Goal: Task Accomplishment & Management: Use online tool/utility

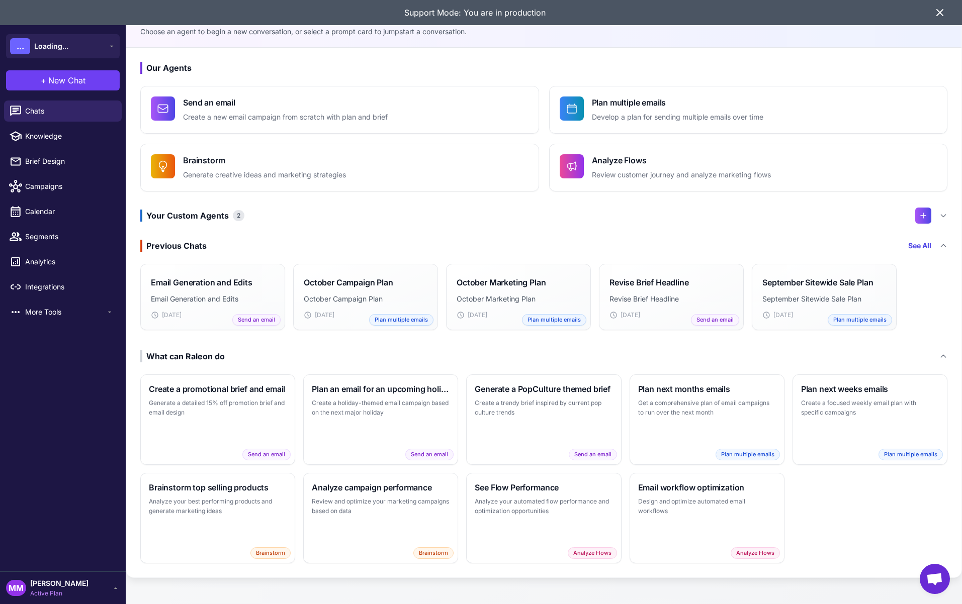
click at [940, 15] on icon at bounding box center [940, 13] width 12 height 12
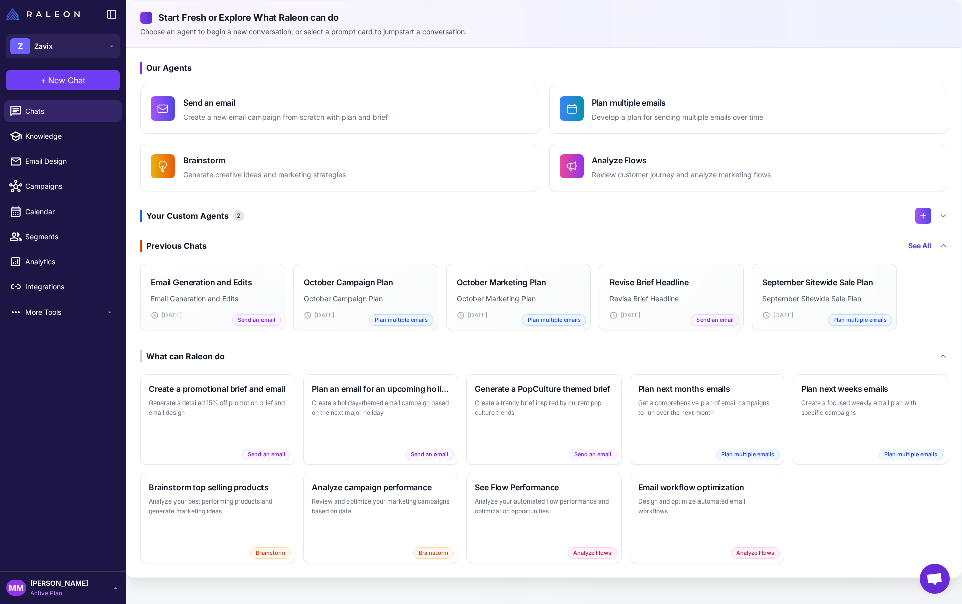
click at [902, 74] on div "Our Agents Send an email Create a new email campaign from scratch with plan and…" at bounding box center [543, 313] width 835 height 530
click at [44, 137] on span "Knowledge" at bounding box center [69, 136] width 88 height 11
select select
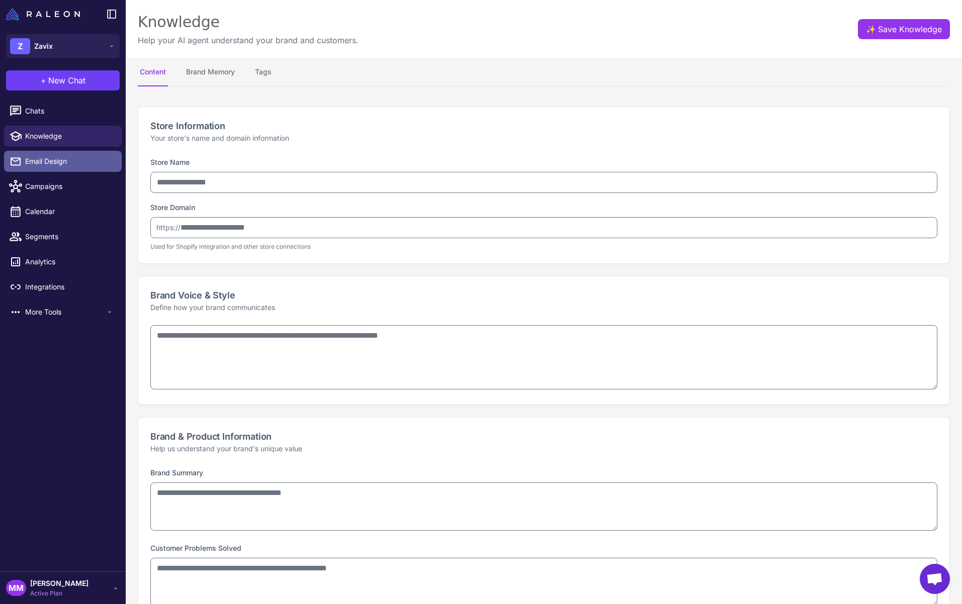
type input "*****"
type input "**********"
type textarea "**********"
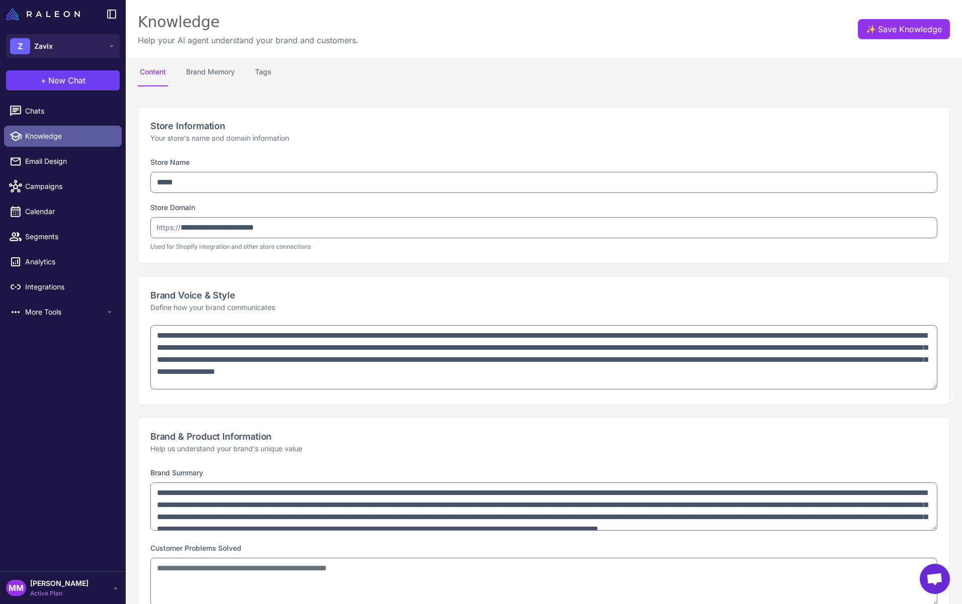
type textarea "**********"
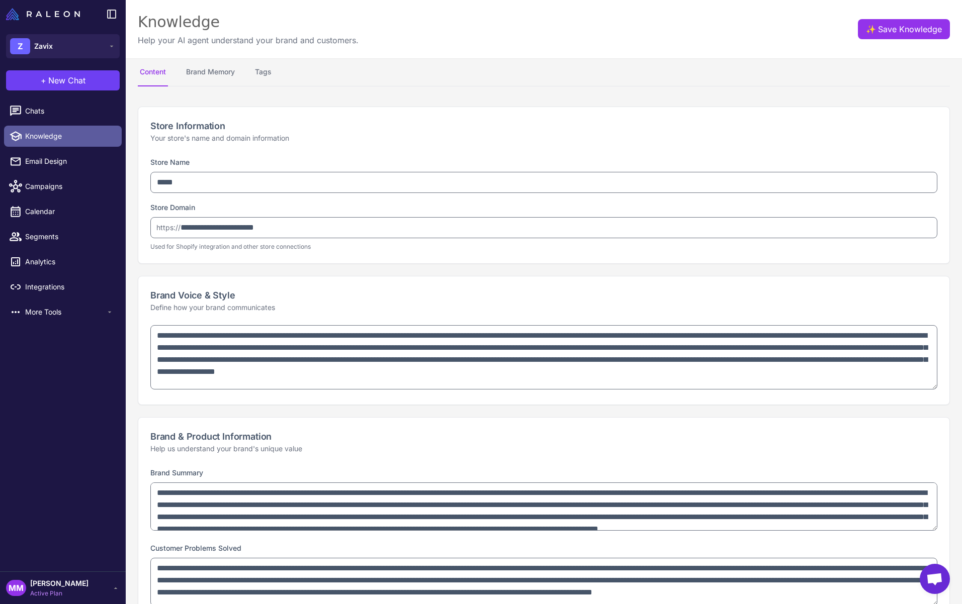
type textarea "**********"
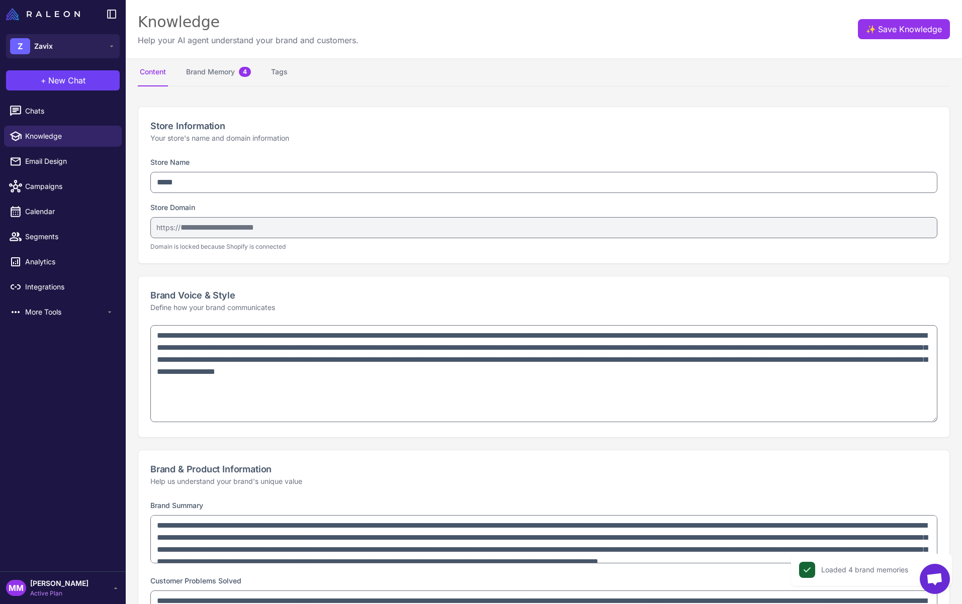
drag, startPoint x: 935, startPoint y: 387, endPoint x: 934, endPoint y: 420, distance: 32.7
click at [934, 420] on textarea "**********" at bounding box center [543, 373] width 787 height 97
drag, startPoint x: 162, startPoint y: 295, endPoint x: 361, endPoint y: 301, distance: 199.2
click at [361, 301] on h2 "Brand Voice & Style" at bounding box center [543, 296] width 787 height 14
click at [208, 298] on h2 "Brand Voice & Style" at bounding box center [543, 296] width 787 height 14
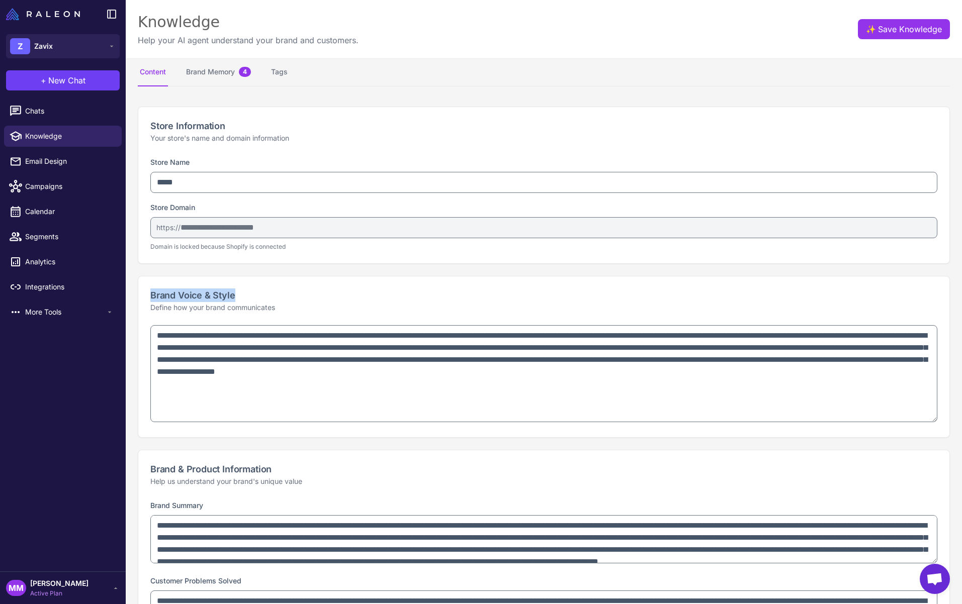
drag, startPoint x: 236, startPoint y: 293, endPoint x: 141, endPoint y: 299, distance: 94.7
click at [141, 299] on div "Brand Voice & Style Define how your brand communicates" at bounding box center [543, 301] width 811 height 49
click at [296, 298] on h2 "Brand Voice & Style" at bounding box center [543, 296] width 787 height 14
drag, startPoint x: 229, startPoint y: 295, endPoint x: 150, endPoint y: 290, distance: 79.1
click at [140, 291] on div "Brand Voice & Style Define how your brand communicates" at bounding box center [543, 301] width 811 height 49
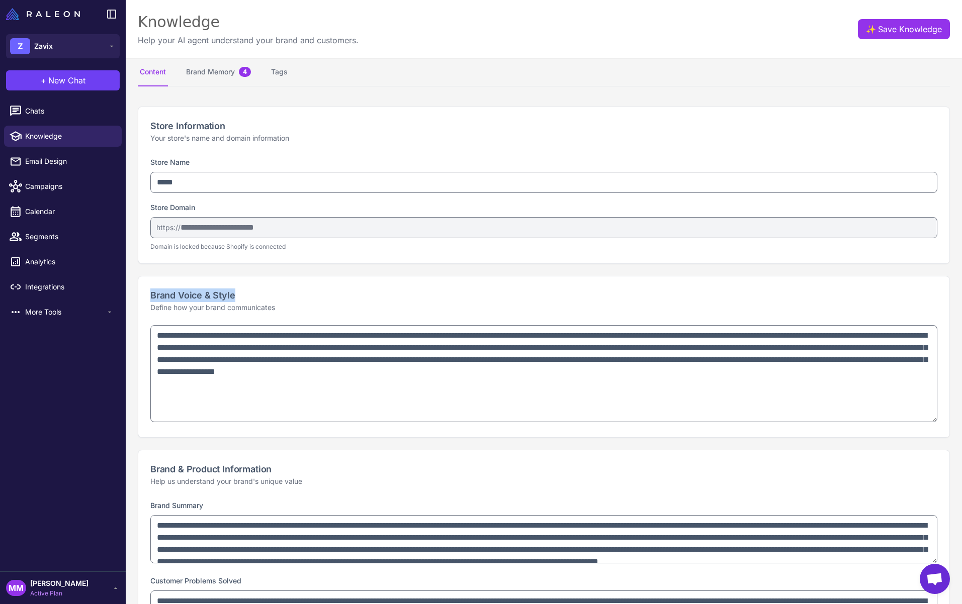
click at [172, 296] on h2 "Brand Voice & Style" at bounding box center [543, 296] width 787 height 14
drag, startPoint x: 149, startPoint y: 294, endPoint x: 263, endPoint y: 297, distance: 114.2
click at [263, 297] on div "Brand Voice & Style Define how your brand communicates" at bounding box center [543, 301] width 811 height 49
click at [257, 291] on h2 "Brand Voice & Style" at bounding box center [543, 296] width 787 height 14
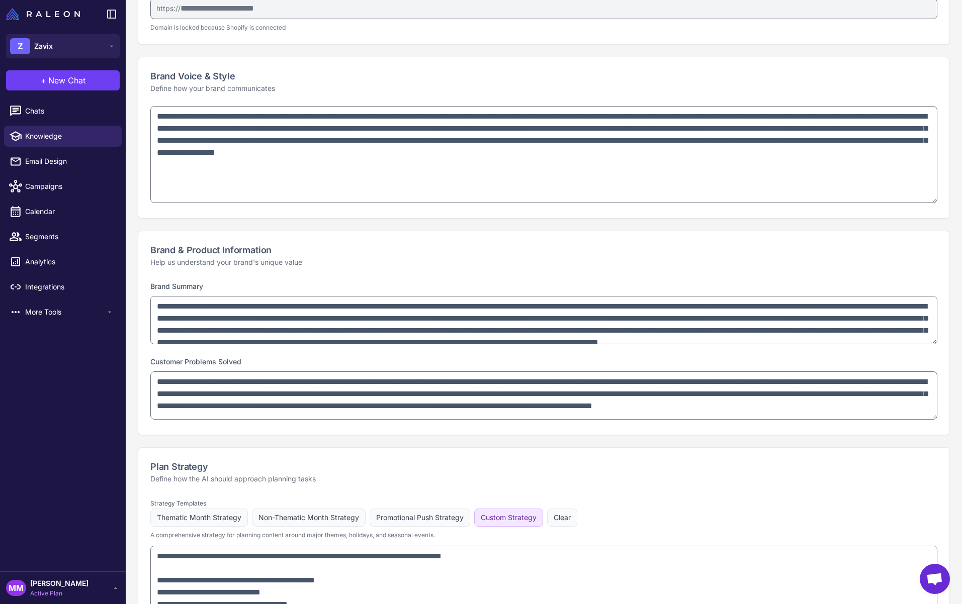
scroll to position [222, 0]
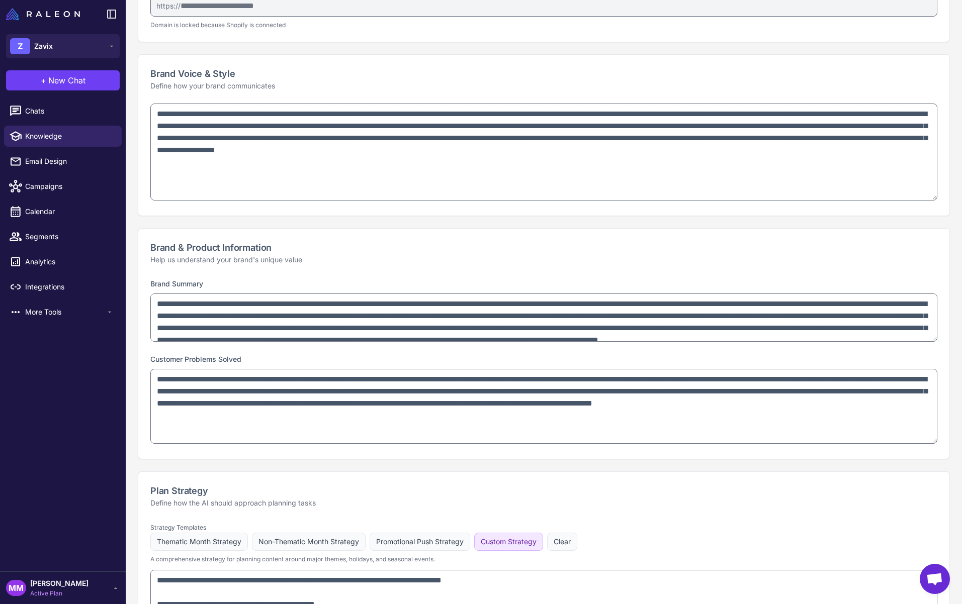
drag, startPoint x: 935, startPoint y: 415, endPoint x: 921, endPoint y: 474, distance: 61.0
click at [922, 444] on textarea "**********" at bounding box center [543, 406] width 787 height 75
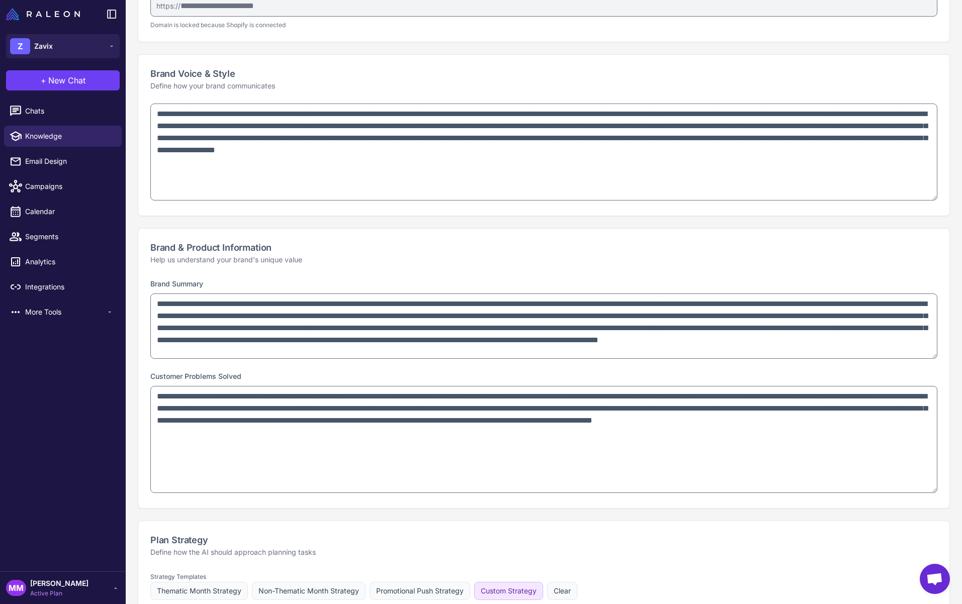
drag, startPoint x: 931, startPoint y: 338, endPoint x: 931, endPoint y: 369, distance: 30.7
click at [931, 359] on textarea "**********" at bounding box center [543, 326] width 787 height 65
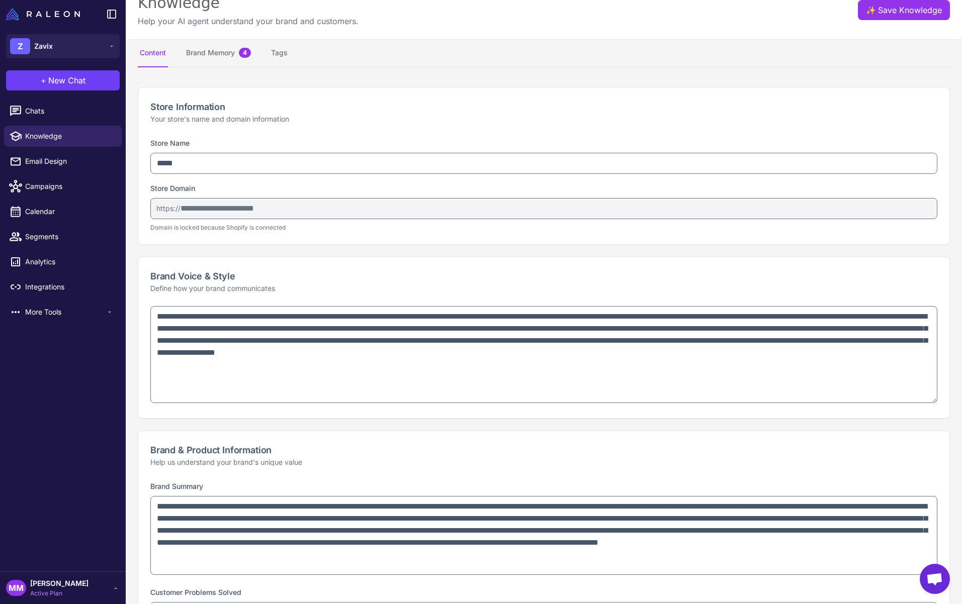
scroll to position [0, 0]
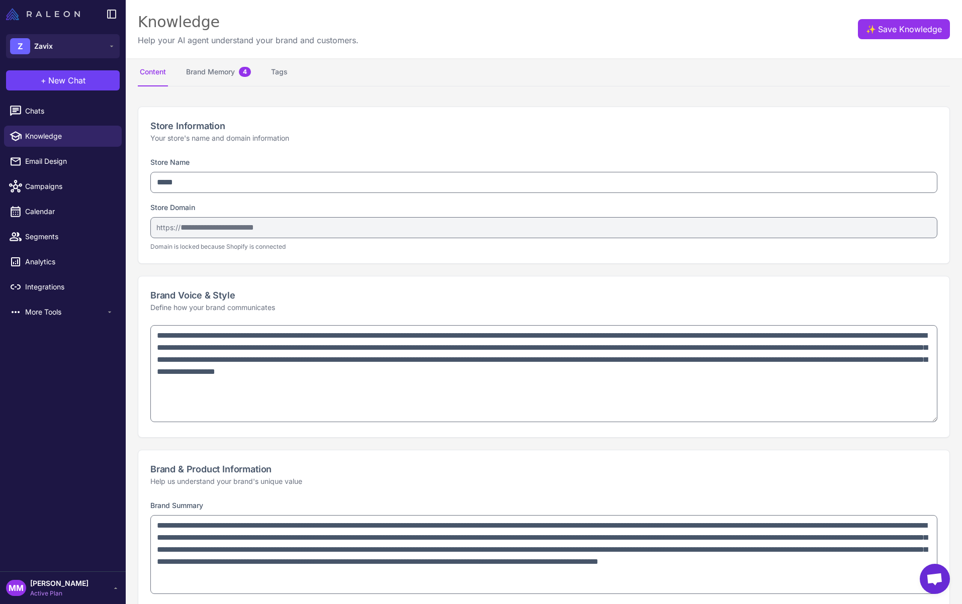
click at [64, 12] on img at bounding box center [43, 14] width 74 height 12
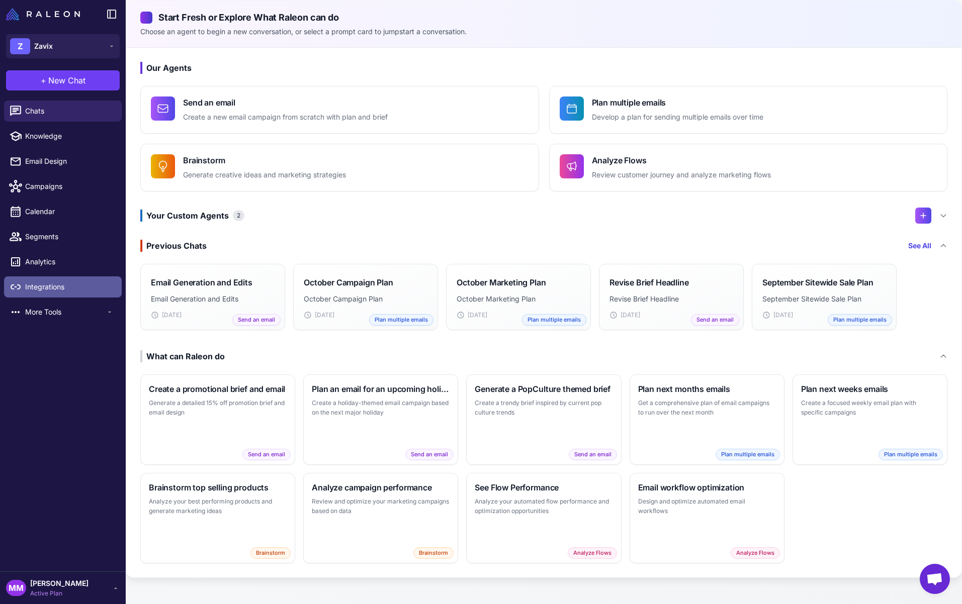
click at [69, 286] on span "Integrations" at bounding box center [69, 287] width 88 height 11
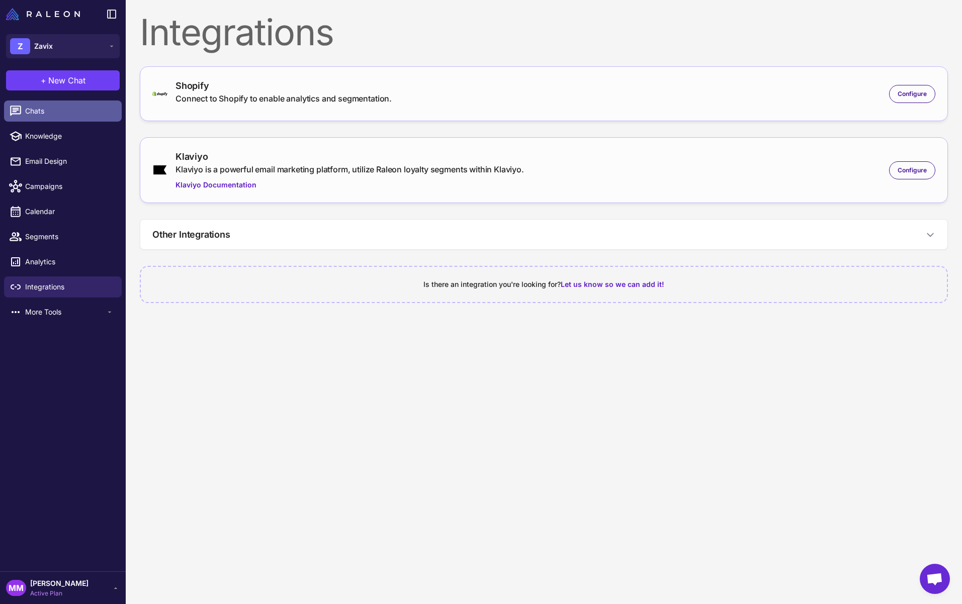
click at [40, 111] on span "Chats" at bounding box center [69, 111] width 88 height 11
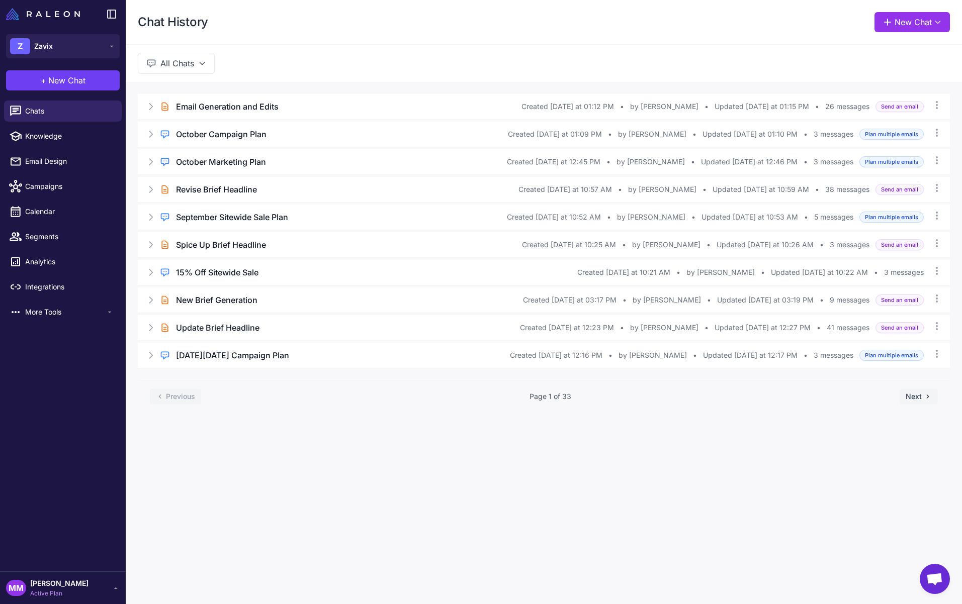
click at [86, 80] on button "+ New Chat" at bounding box center [63, 80] width 114 height 20
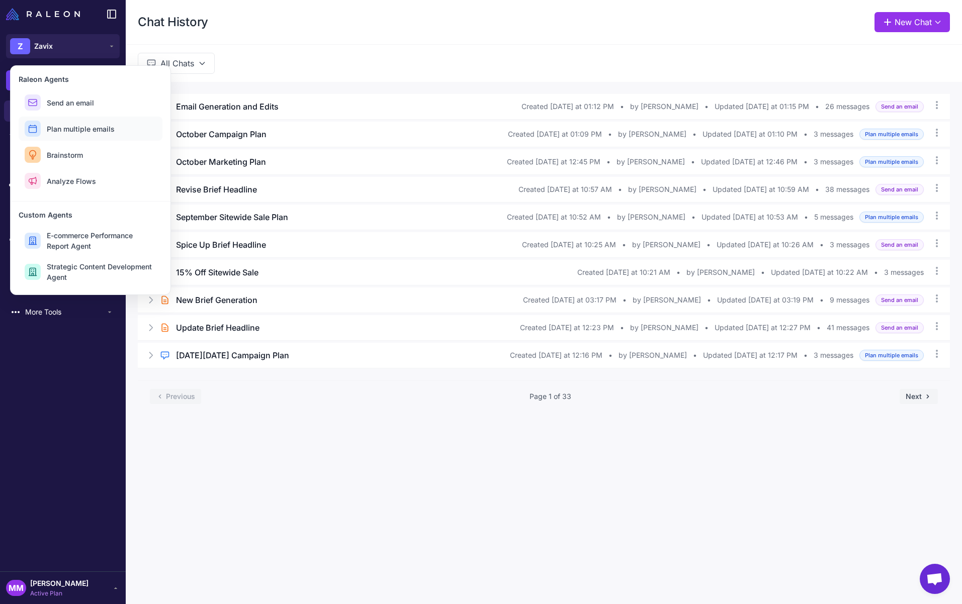
click at [74, 128] on span "Plan multiple emails" at bounding box center [81, 129] width 68 height 11
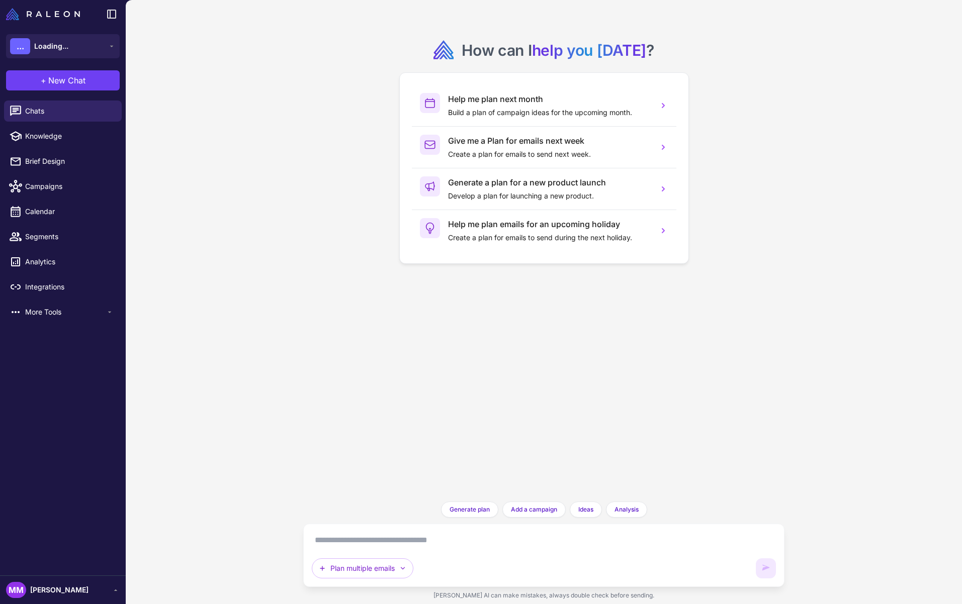
click at [313, 320] on div "How can I help you today ? Help me plan next month Build a plan of campaign ide…" at bounding box center [543, 251] width 465 height 486
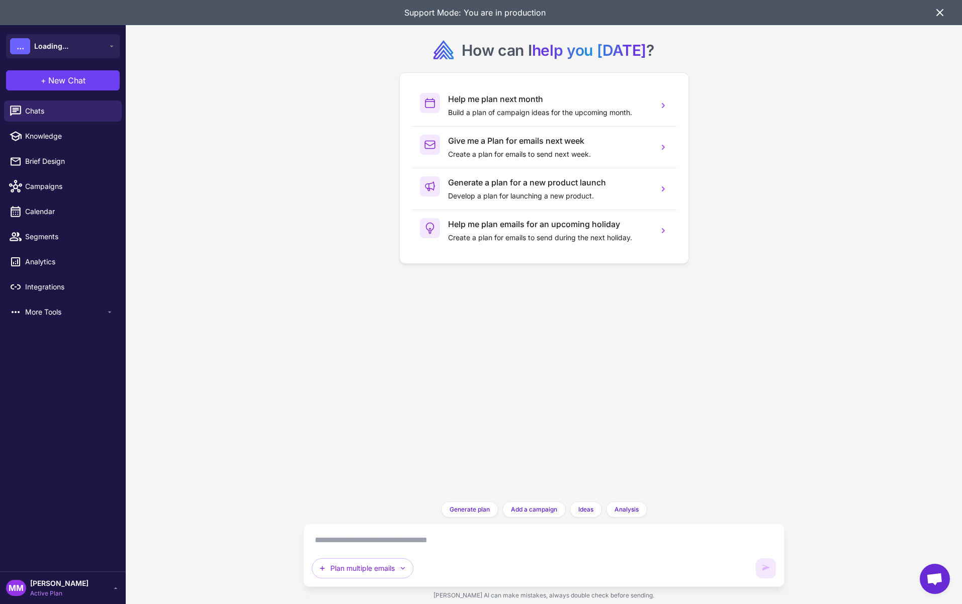
click at [390, 543] on textarea at bounding box center [544, 540] width 464 height 16
type textarea "**********"
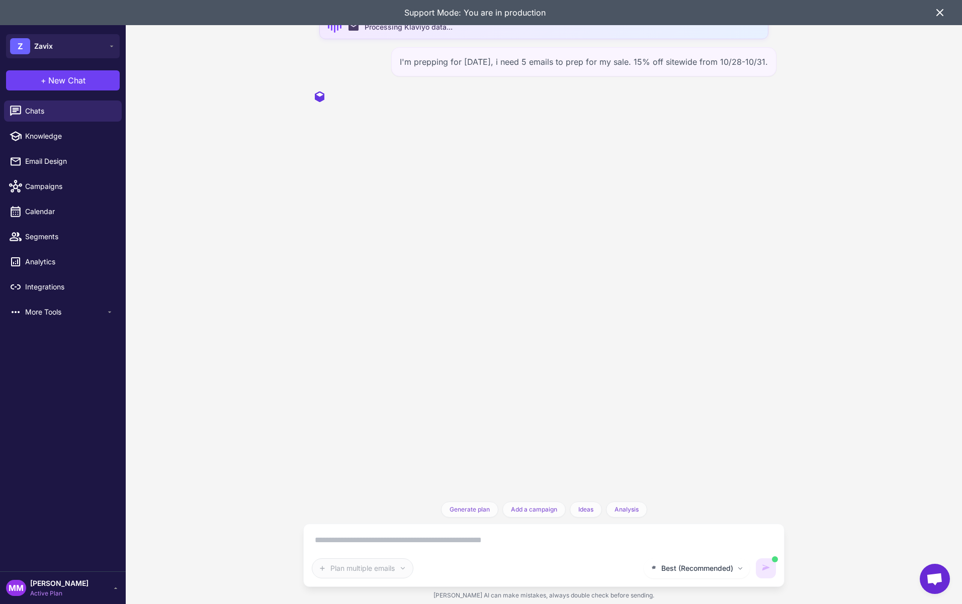
click at [942, 15] on icon at bounding box center [940, 13] width 6 height 6
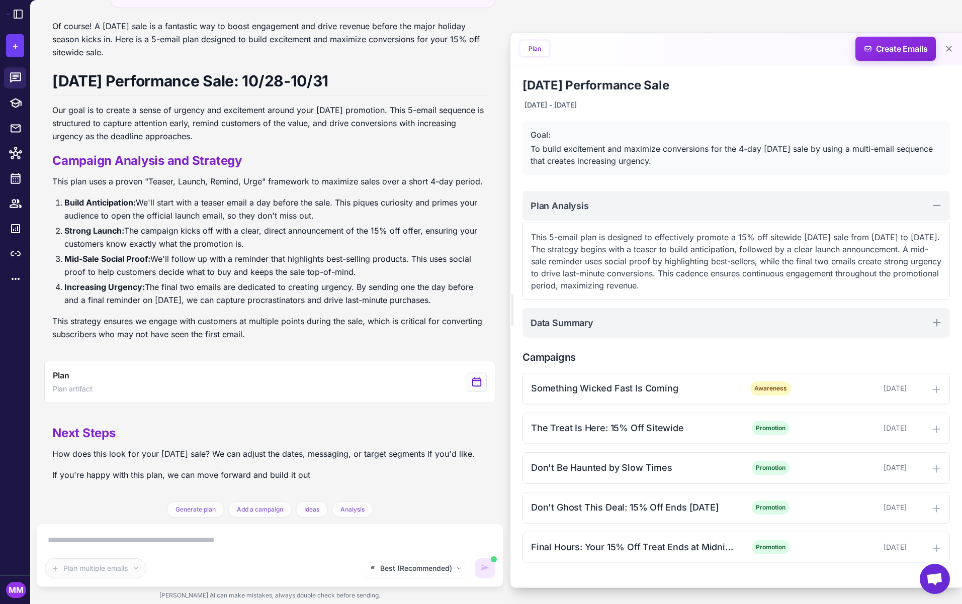
scroll to position [53, 0]
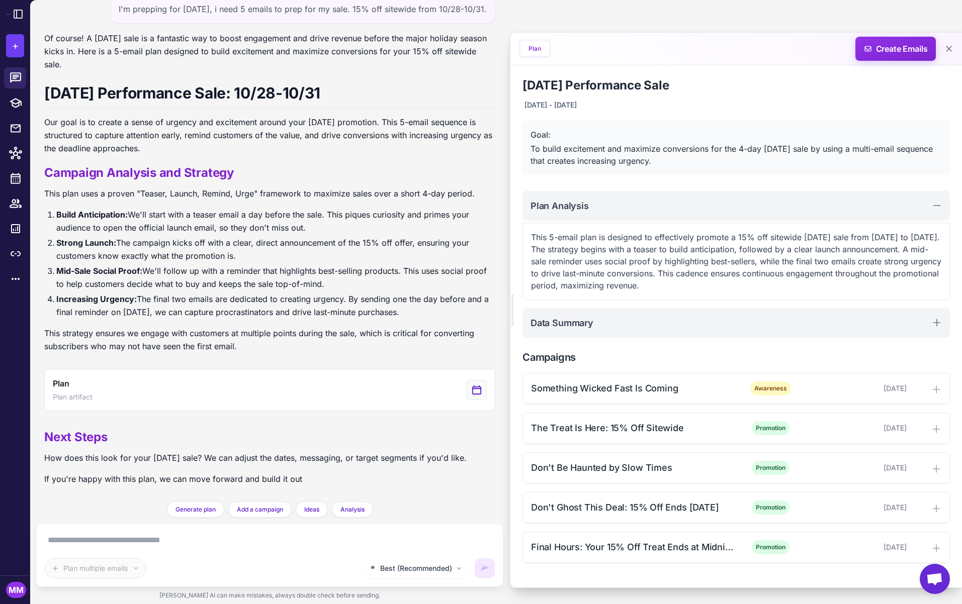
click at [158, 537] on textarea at bounding box center [270, 540] width 450 height 16
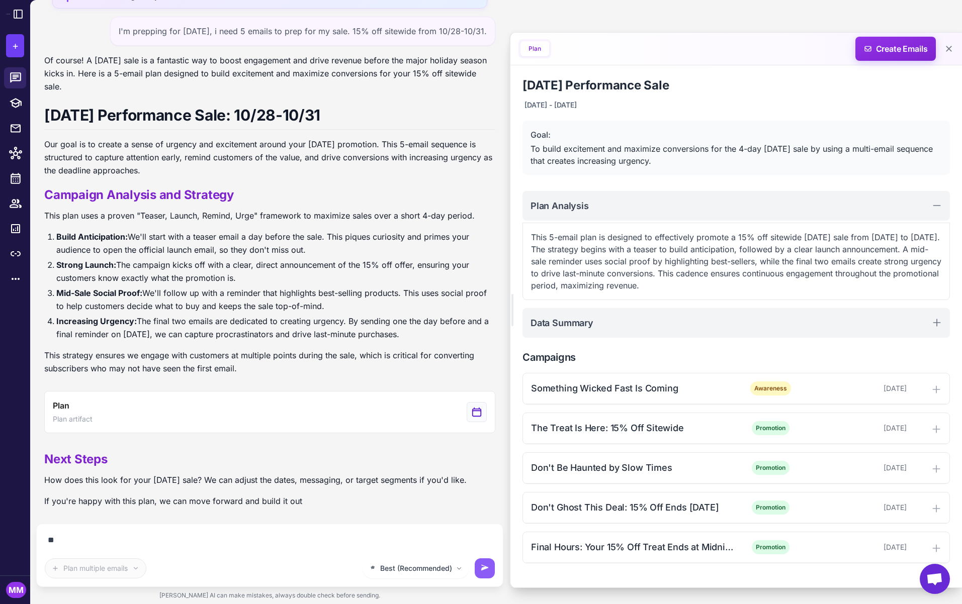
type textarea "*"
click at [73, 546] on textarea "*" at bounding box center [270, 540] width 450 height 16
drag, startPoint x: 87, startPoint y: 540, endPoint x: 24, endPoint y: 530, distance: 64.1
click at [34, 533] on div "email Processing Klaviyo data... I'm prepping for halloween, i need 5 emails to…" at bounding box center [269, 302] width 479 height 604
type textarea "**********"
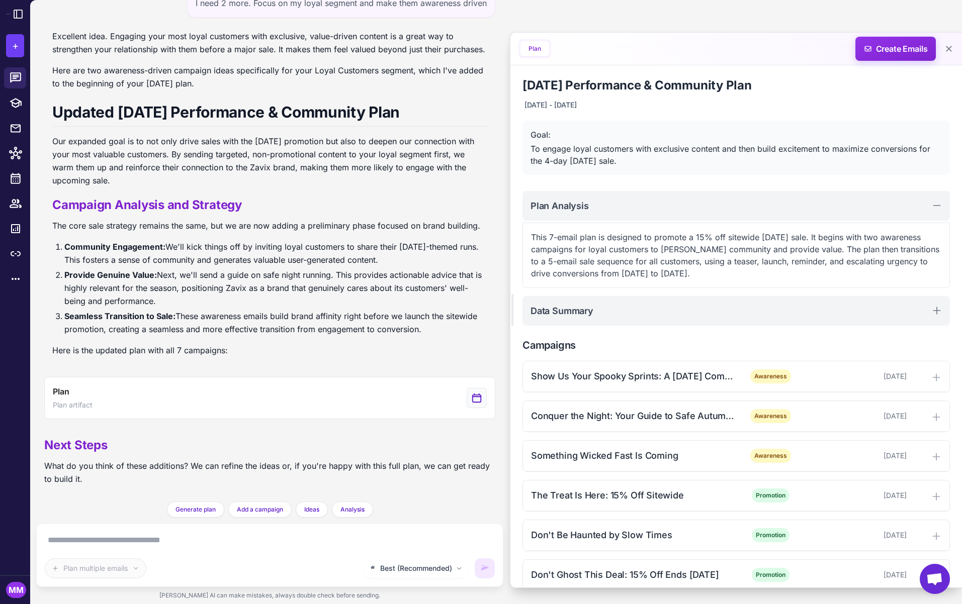
scroll to position [566, 0]
click at [19, 103] on icon at bounding box center [15, 103] width 13 height 13
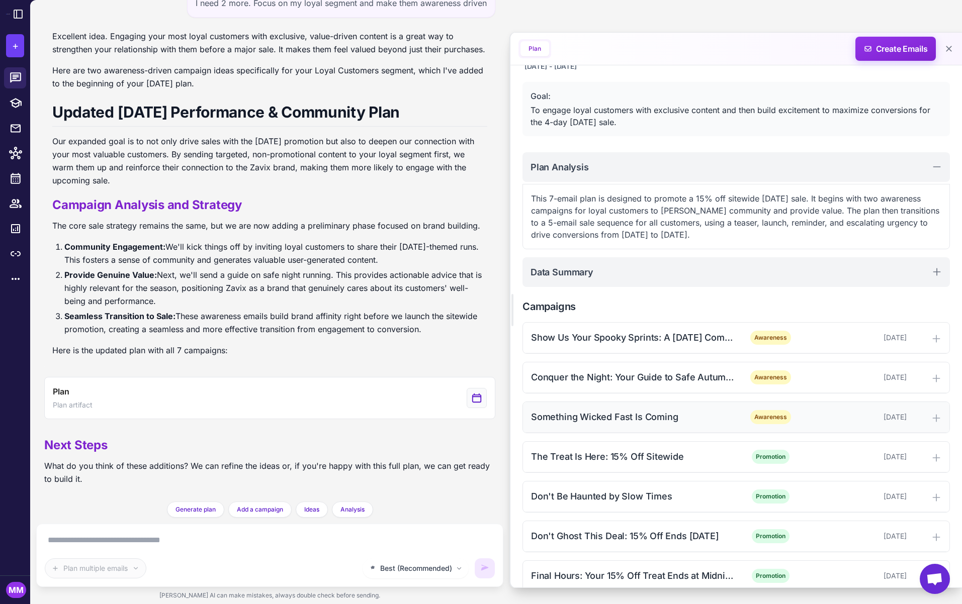
scroll to position [55, 0]
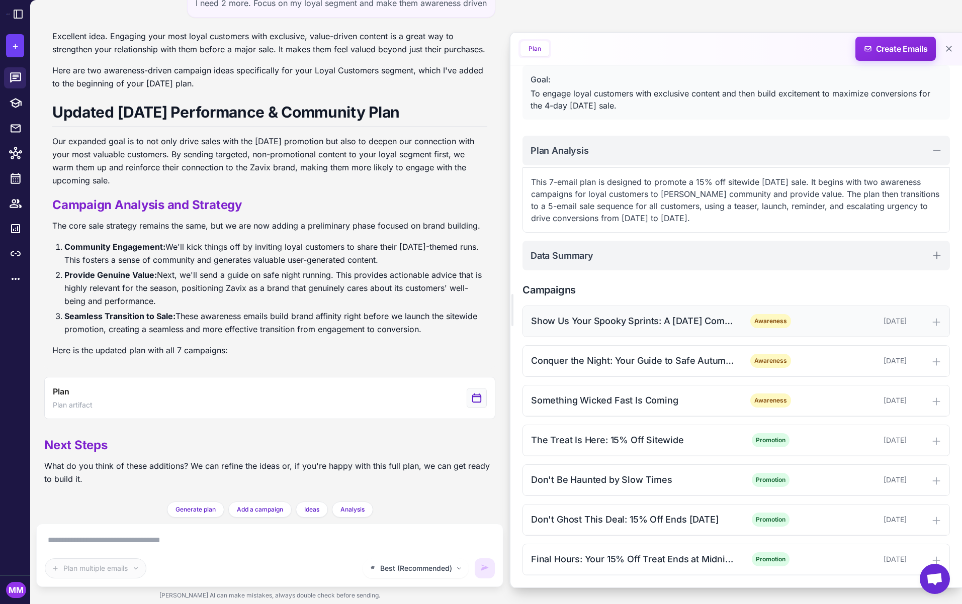
click at [683, 328] on div "Show Us Your Spooky Sprints: A Halloween Community Showcase Awareness October 2…" at bounding box center [736, 321] width 426 height 31
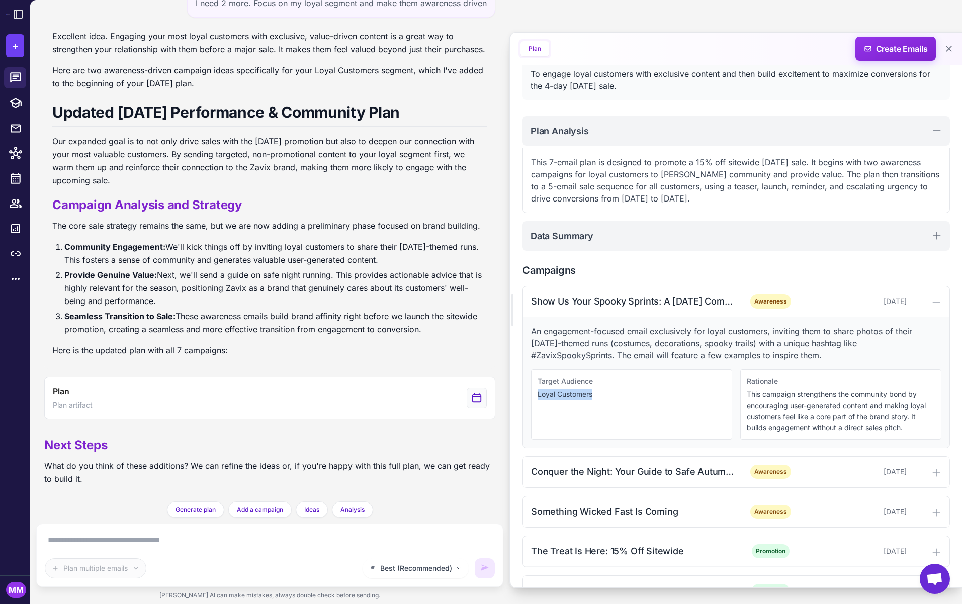
scroll to position [80, 0]
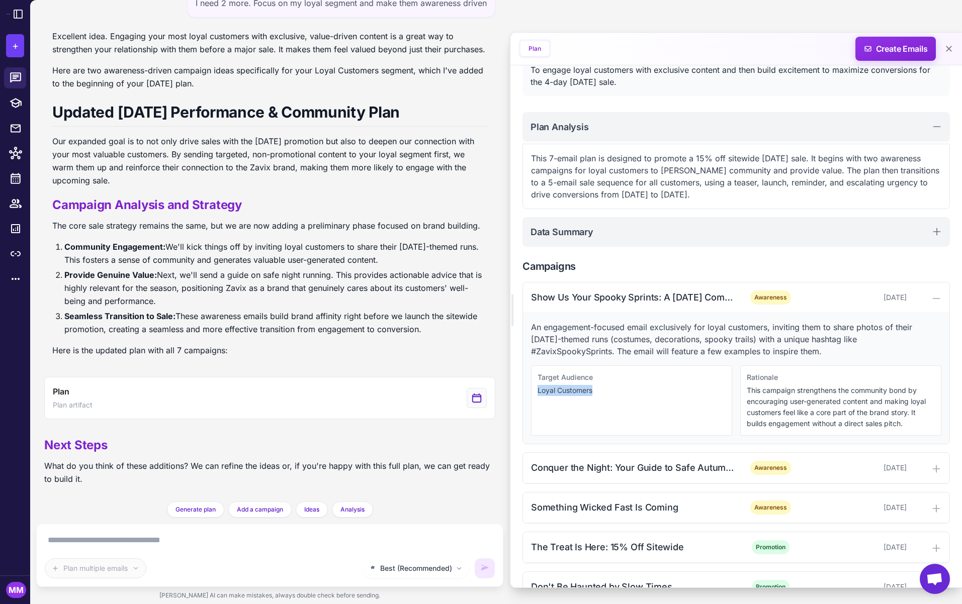
drag, startPoint x: 535, startPoint y: 411, endPoint x: 629, endPoint y: 411, distance: 93.5
click at [629, 411] on div "Target Audience Loyal Customers" at bounding box center [631, 400] width 201 height 70
click at [625, 404] on div "Target Audience Loyal Customers" at bounding box center [631, 399] width 201 height 70
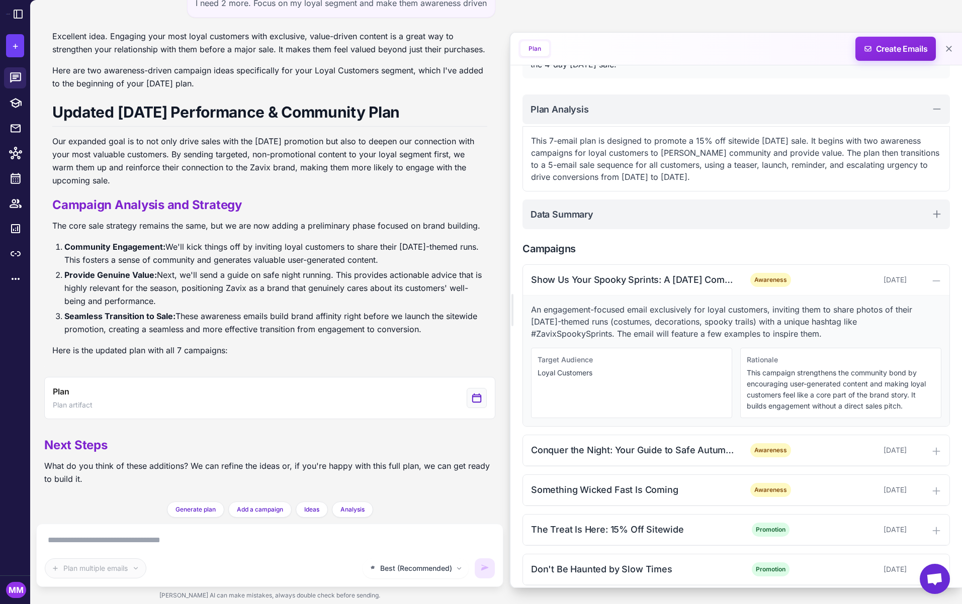
scroll to position [0, 0]
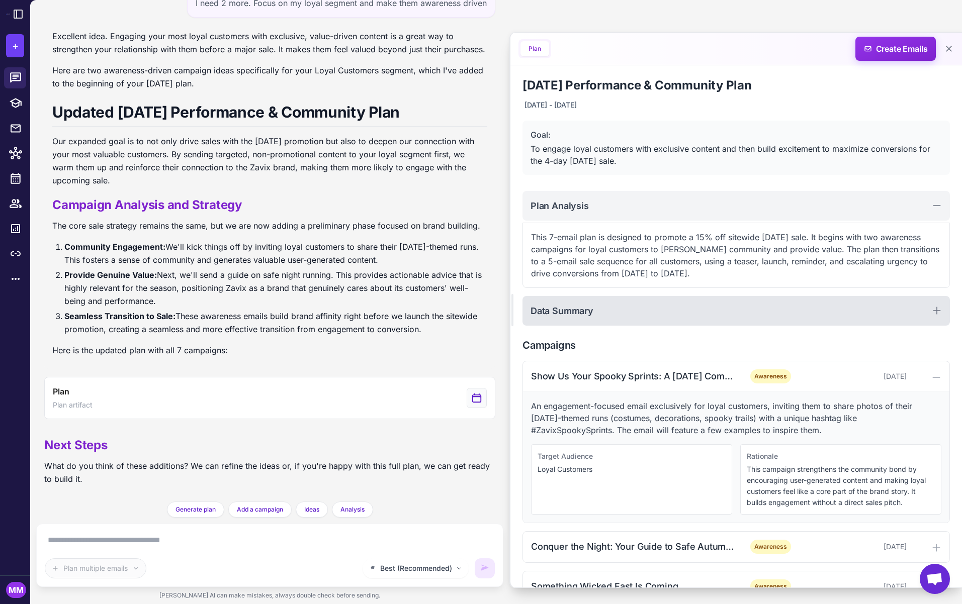
click at [621, 310] on div "Data Summary" at bounding box center [735, 311] width 427 height 30
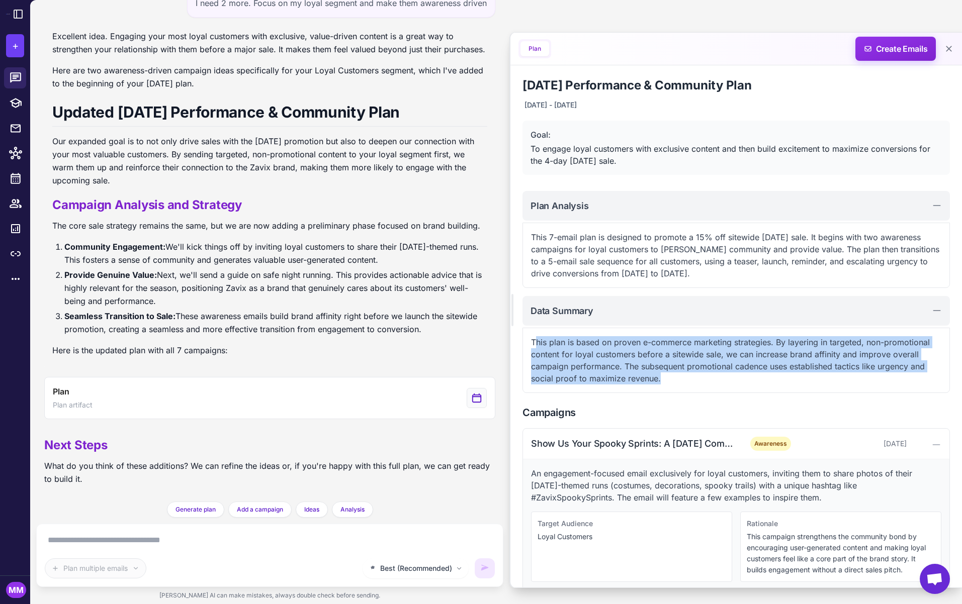
drag, startPoint x: 661, startPoint y: 382, endPoint x: 534, endPoint y: 342, distance: 133.2
click at [534, 342] on p "This plan is based on proven e-commerce marketing strategies. By layering in ta…" at bounding box center [736, 360] width 410 height 48
click at [669, 378] on p "This plan is based on proven e-commerce marketing strategies. By layering in ta…" at bounding box center [736, 360] width 410 height 48
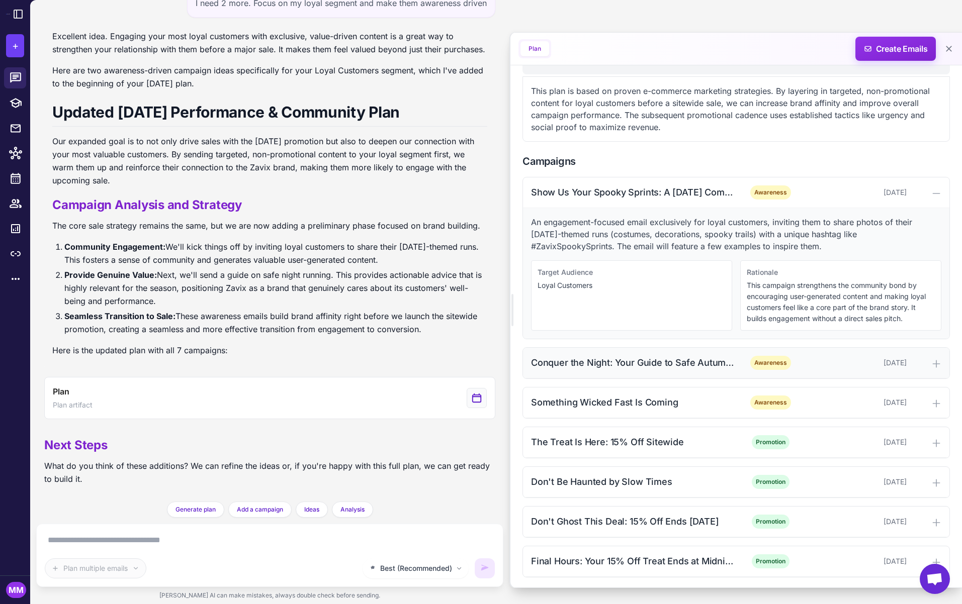
scroll to position [253, 0]
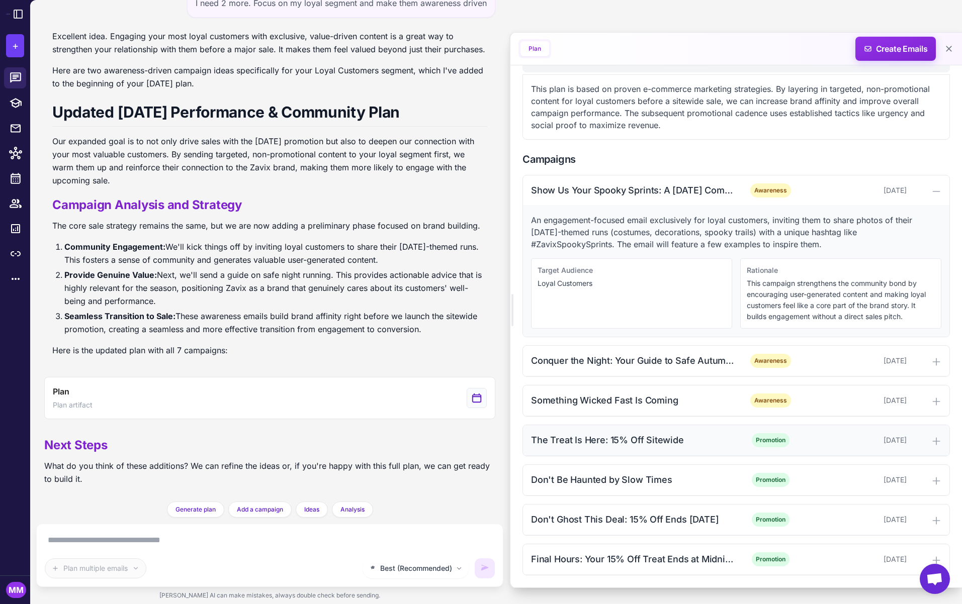
click at [639, 439] on div "The Treat Is Here: 15% Off Sitewide" at bounding box center [632, 440] width 203 height 14
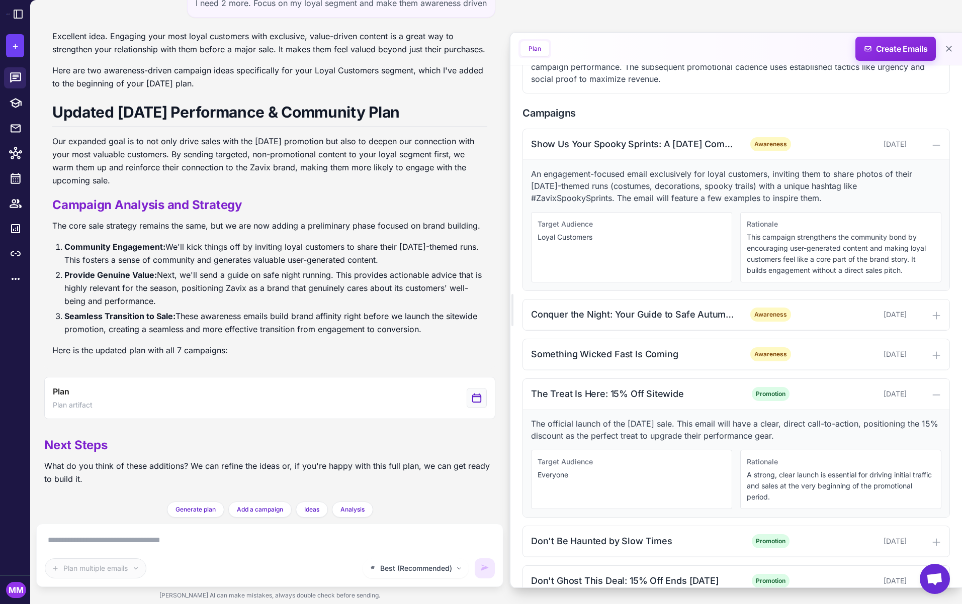
scroll to position [304, 0]
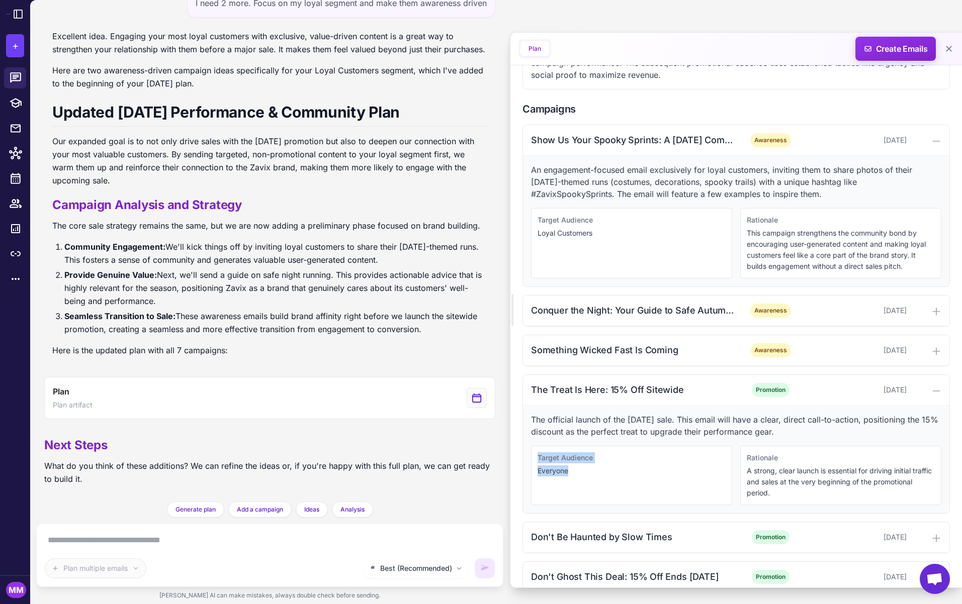
drag, startPoint x: 575, startPoint y: 472, endPoint x: 534, endPoint y: 455, distance: 43.8
click at [533, 455] on div "Target Audience Everyone" at bounding box center [631, 475] width 201 height 59
drag, startPoint x: 809, startPoint y: 495, endPoint x: 746, endPoint y: 470, distance: 67.7
click at [747, 470] on p "A strong, clear launch is essential for driving initial traffic and sales at th…" at bounding box center [841, 482] width 188 height 33
drag, startPoint x: 793, startPoint y: 431, endPoint x: 527, endPoint y: 416, distance: 266.9
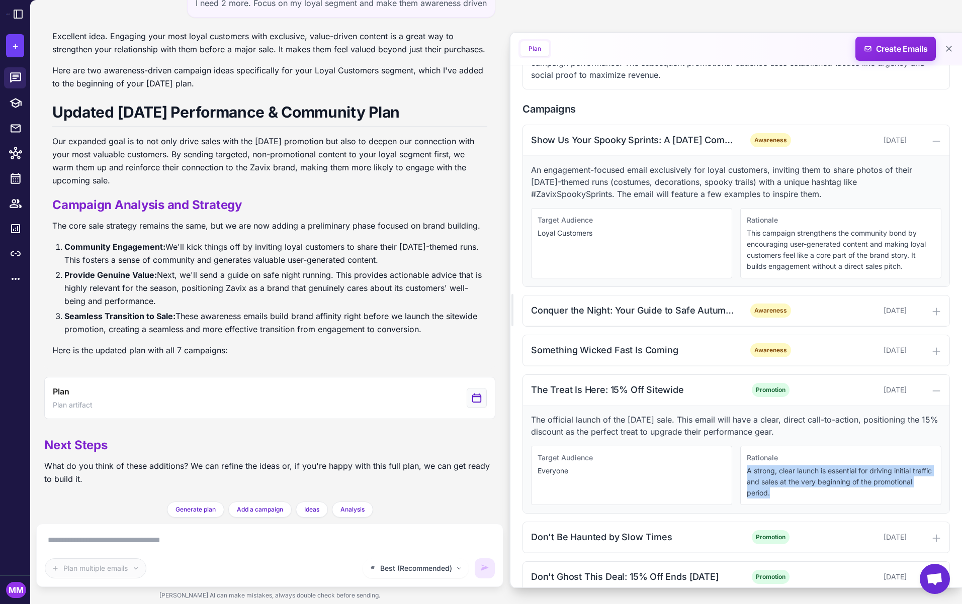
click at [527, 416] on div "The official launch of the Halloween sale. This email will have a clear, direct…" at bounding box center [736, 460] width 426 height 108
click at [578, 424] on p "The official launch of the Halloween sale. This email will have a clear, direct…" at bounding box center [736, 426] width 410 height 24
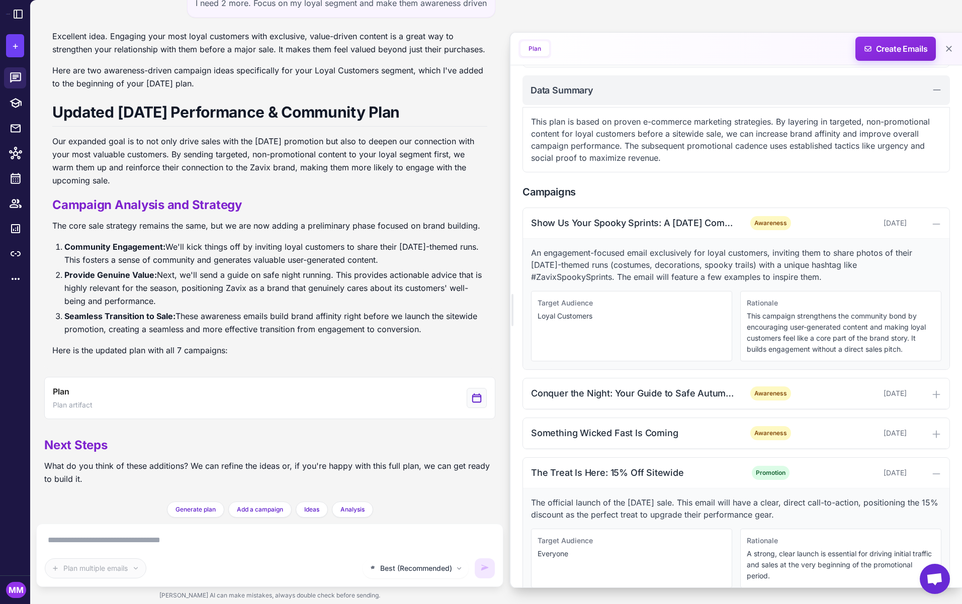
scroll to position [222, 0]
click at [888, 47] on span "Create Emails" at bounding box center [896, 49] width 88 height 24
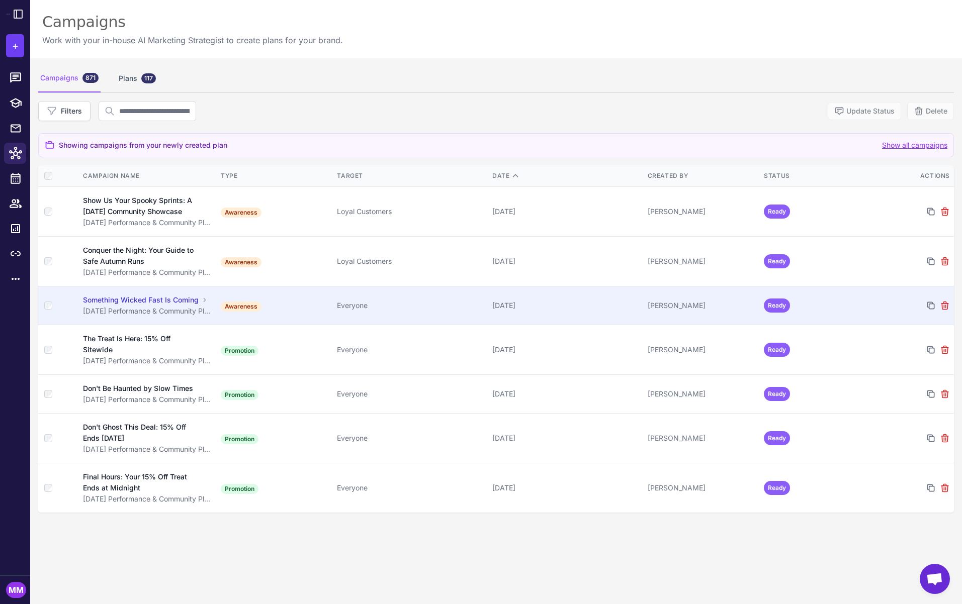
click at [667, 313] on td "Mary Marketer" at bounding box center [702, 306] width 116 height 39
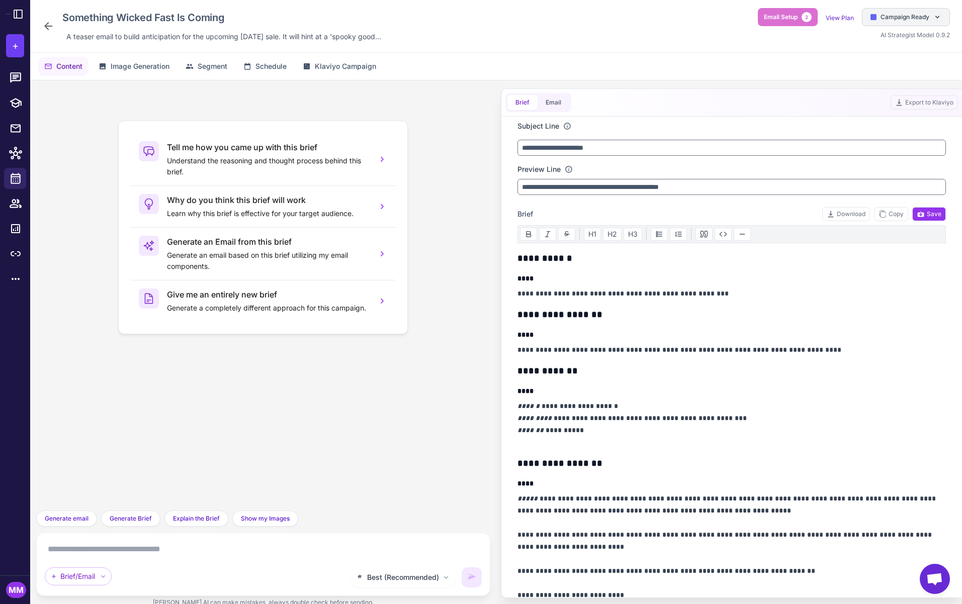
click at [908, 18] on span "Campaign Ready" at bounding box center [904, 17] width 49 height 9
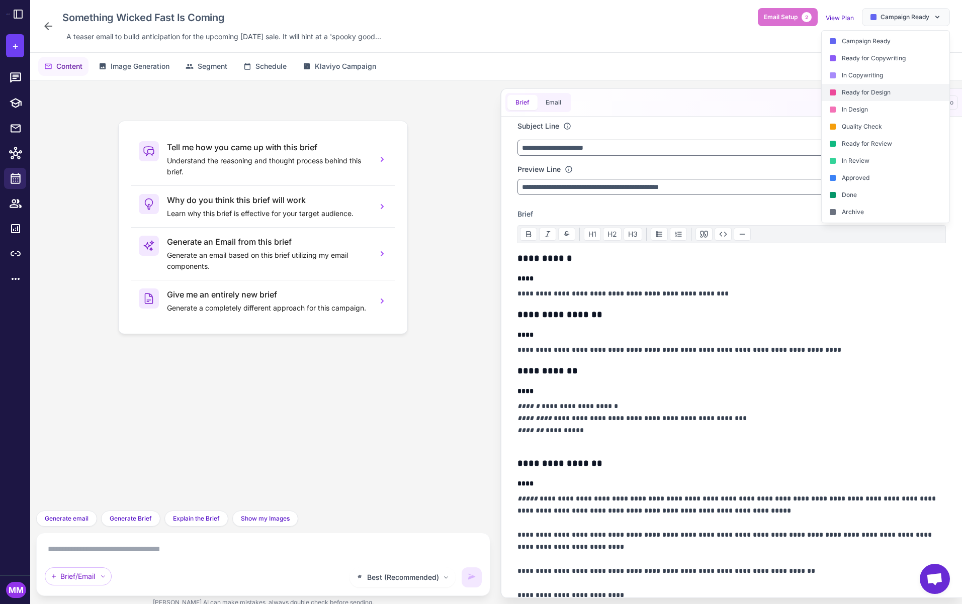
click at [876, 94] on div "Ready for Design" at bounding box center [885, 92] width 128 height 17
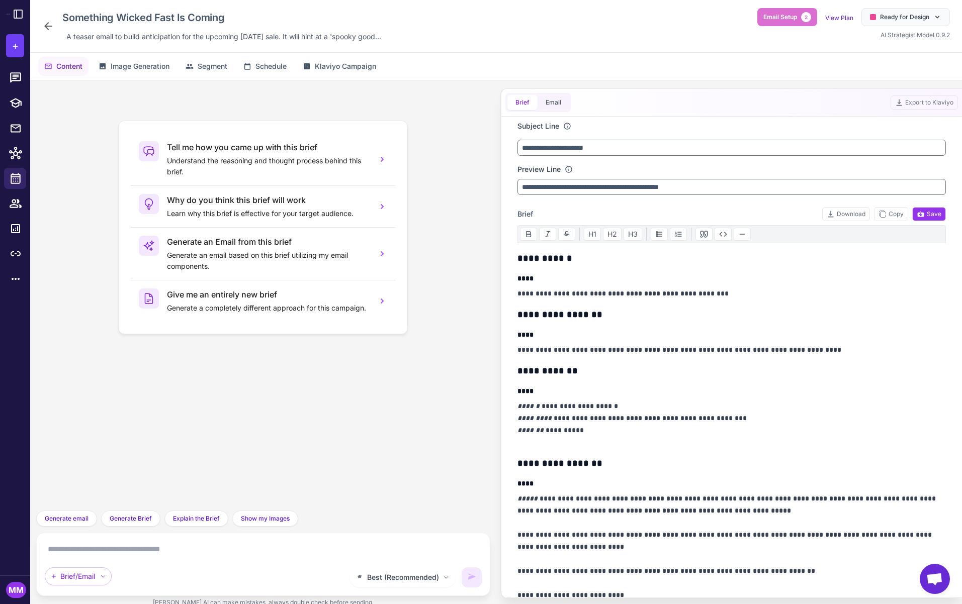
click at [452, 420] on div "Tell me how you came up with this brief Understand the reasoning and thought pr…" at bounding box center [263, 295] width 438 height 414
click at [149, 552] on textarea at bounding box center [263, 549] width 437 height 16
type textarea "**********"
drag, startPoint x: 619, startPoint y: 404, endPoint x: 537, endPoint y: 408, distance: 82.0
click at [537, 408] on p "**********" at bounding box center [731, 424] width 429 height 48
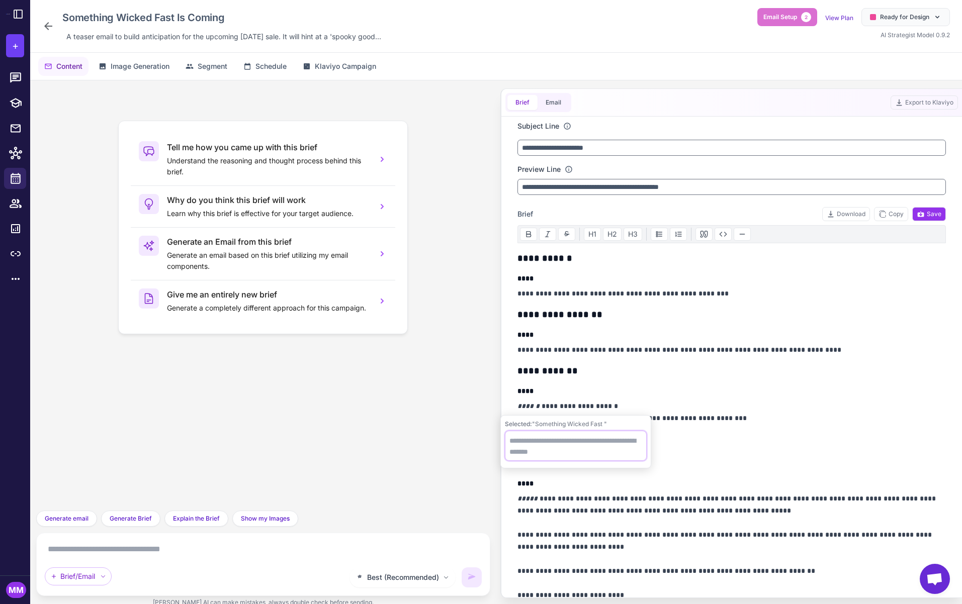
click at [523, 440] on textarea at bounding box center [576, 446] width 142 height 30
type textarea "**********"
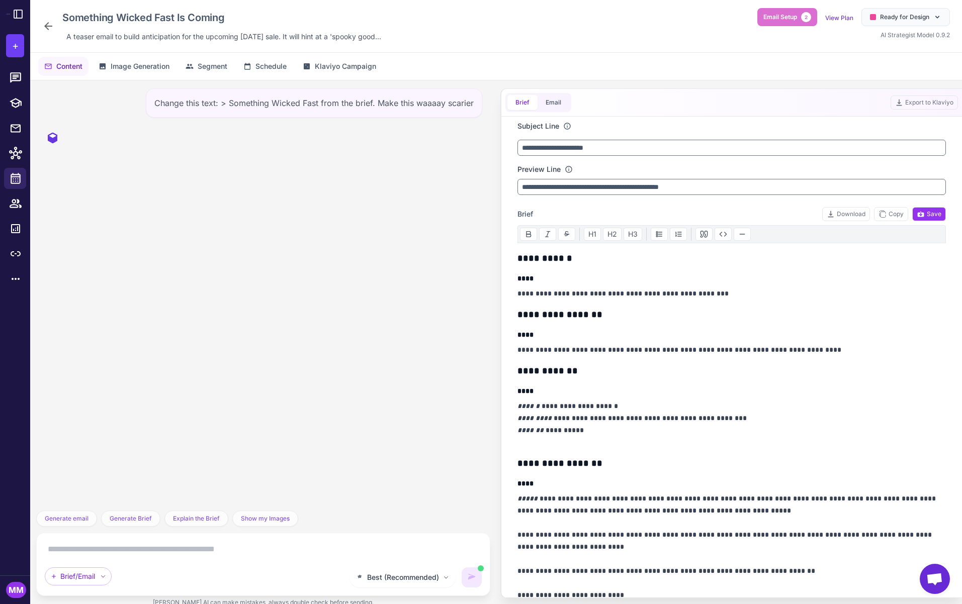
click at [627, 404] on p "**********" at bounding box center [731, 424] width 429 height 48
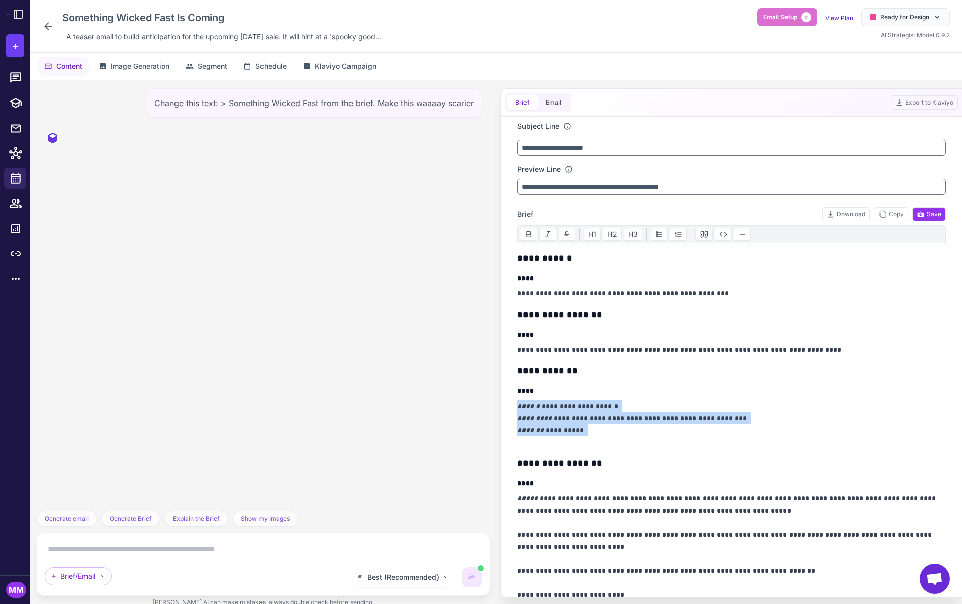
click at [627, 404] on p "**********" at bounding box center [731, 424] width 429 height 48
click at [635, 416] on p "**********" at bounding box center [731, 424] width 429 height 48
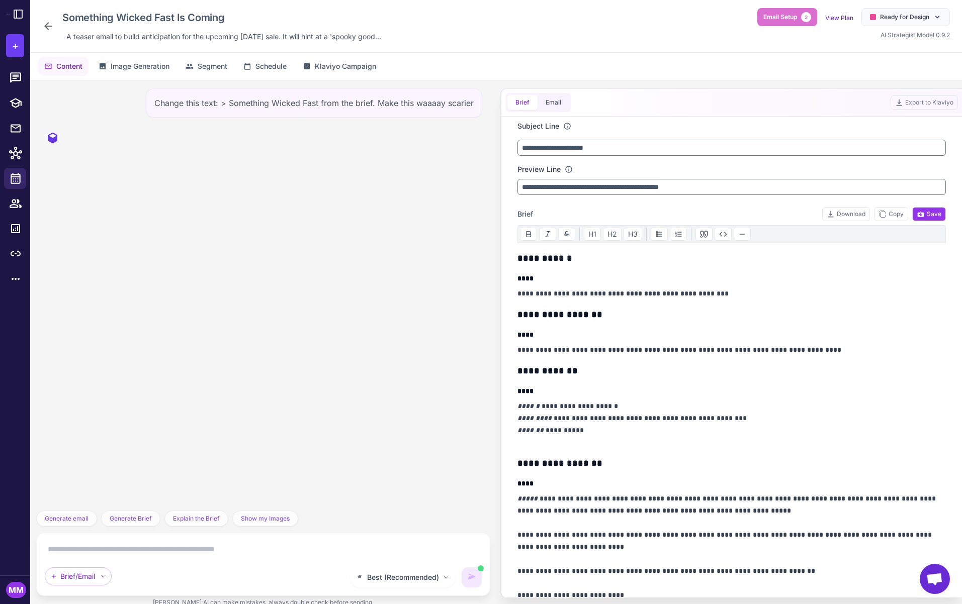
click at [736, 431] on p "**********" at bounding box center [731, 424] width 429 height 48
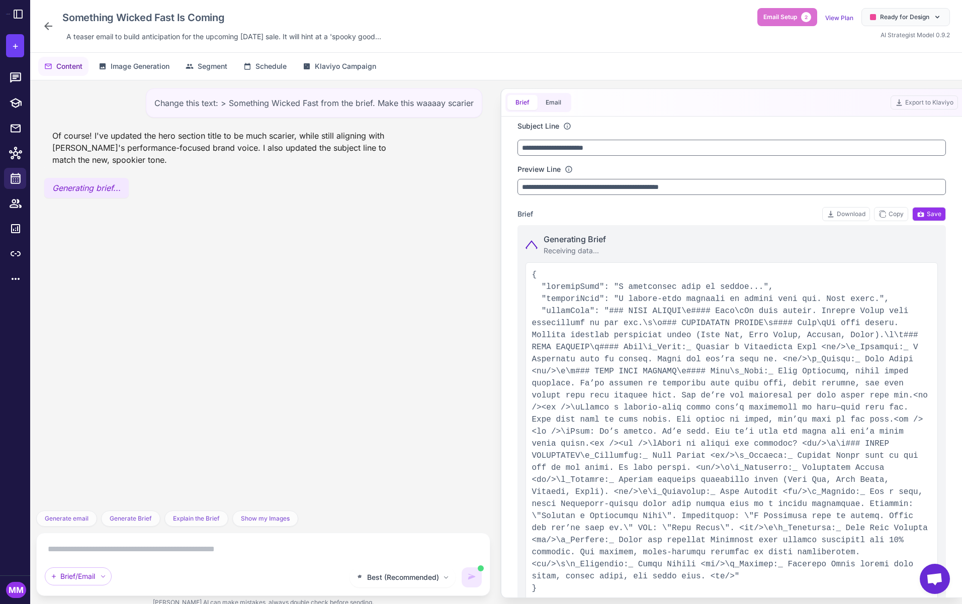
type input "**********"
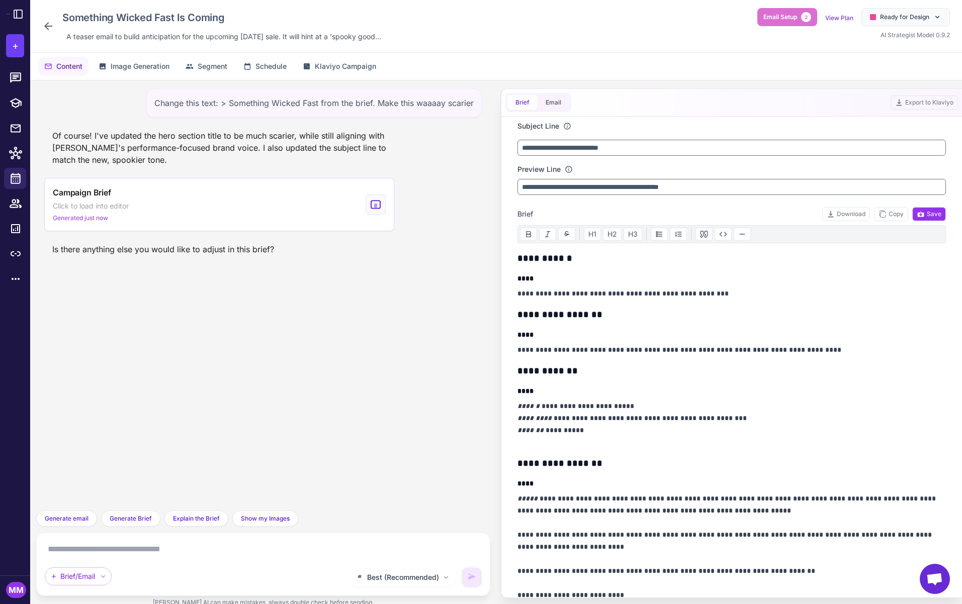
click at [362, 375] on div "Change this text: > Something Wicked Fast from the brief. Make this waaaay scar…" at bounding box center [263, 295] width 454 height 430
click at [369, 331] on div "Change this text: > Something Wicked Fast from the brief. Make this waaaay scar…" at bounding box center [263, 295] width 454 height 430
click at [126, 321] on div "Change this text: > Something Wicked Fast from the brief. Make this waaaay scar…" at bounding box center [263, 295] width 454 height 430
click at [174, 324] on div "Change this text: > Something Wicked Fast from the brief. Make this waaaay scar…" at bounding box center [263, 295] width 454 height 430
click at [179, 351] on div "Change this text: > Something Wicked Fast from the brief. Make this waaaay scar…" at bounding box center [263, 295] width 454 height 430
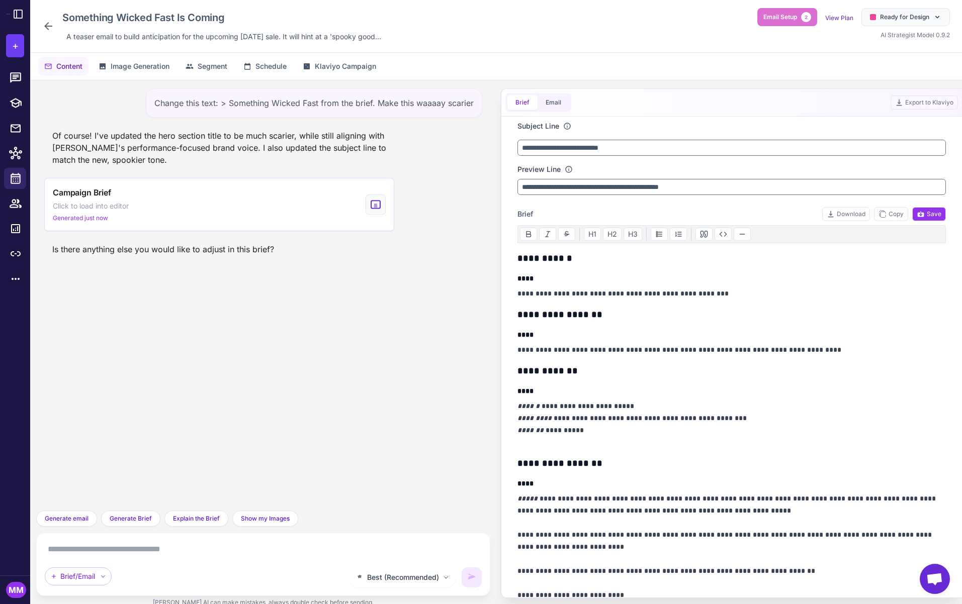
click at [294, 390] on div "Change this text: > Something Wicked Fast from the brief. Make this waaaay scar…" at bounding box center [263, 295] width 454 height 430
drag, startPoint x: 634, startPoint y: 404, endPoint x: 644, endPoint y: 400, distance: 10.8
click at [634, 404] on p "**********" at bounding box center [731, 424] width 429 height 48
click at [332, 365] on div "Change this text: > Something Wicked Fast from the brief. Make this waaaay scar…" at bounding box center [263, 295] width 454 height 430
click at [243, 339] on div "Change this text: > Something Wicked Fast from the brief. Make this waaaay scar…" at bounding box center [263, 295] width 454 height 430
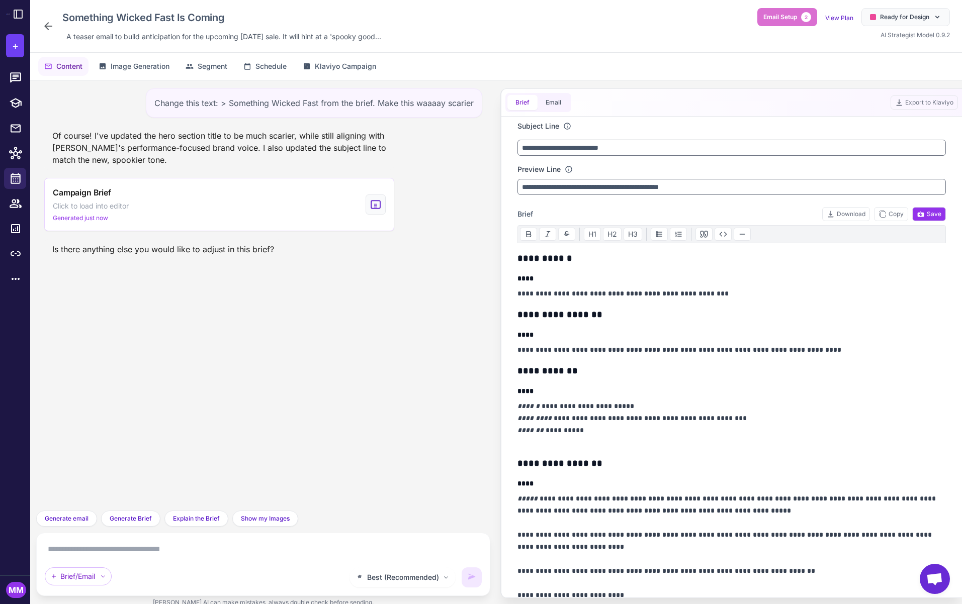
click at [229, 356] on div "Change this text: > Something Wicked Fast from the brief. Make this waaaay scar…" at bounding box center [263, 295] width 454 height 430
click at [548, 103] on button "Email" at bounding box center [553, 102] width 32 height 15
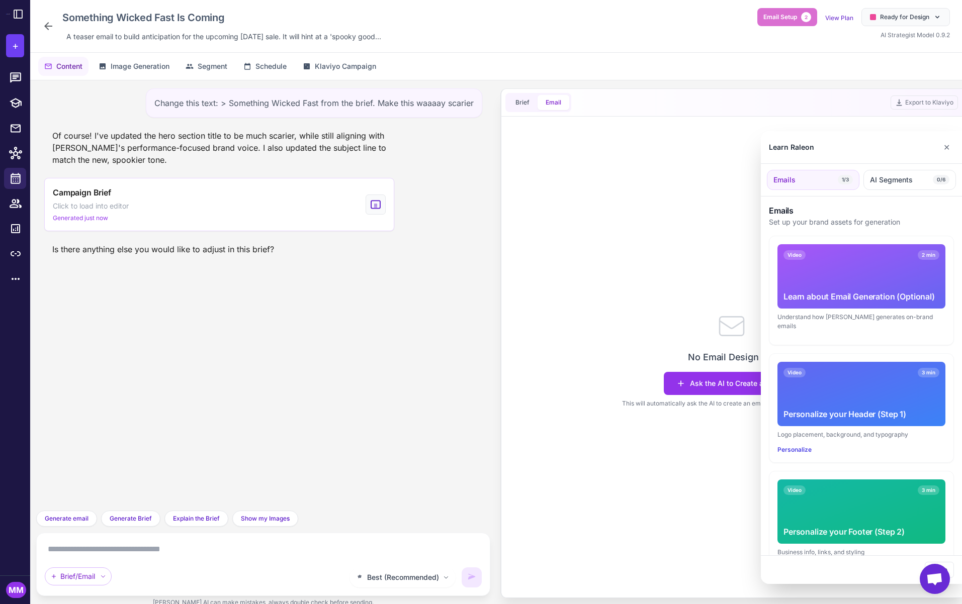
click at [264, 371] on div at bounding box center [481, 302] width 962 height 604
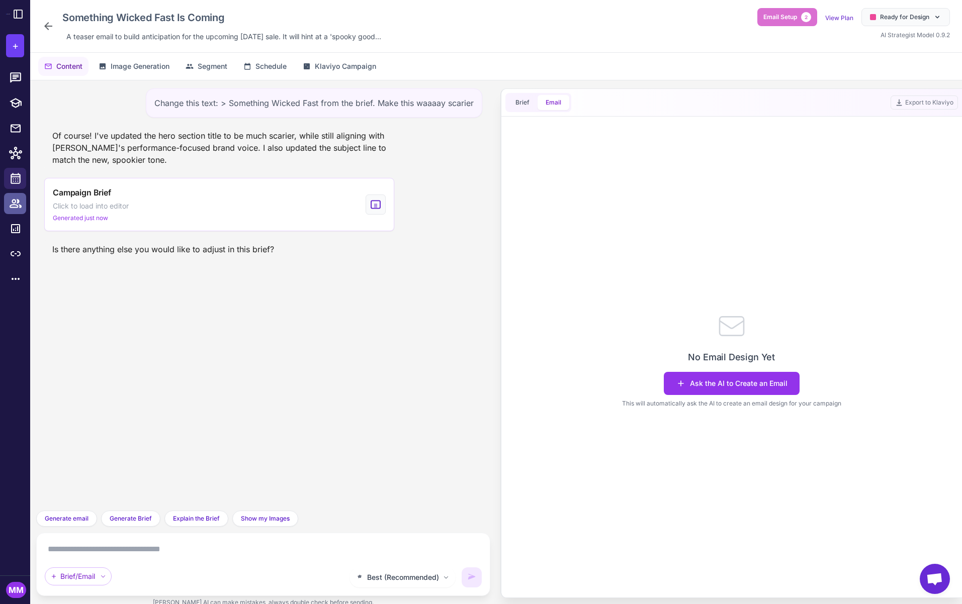
click at [17, 201] on icon at bounding box center [15, 203] width 13 height 13
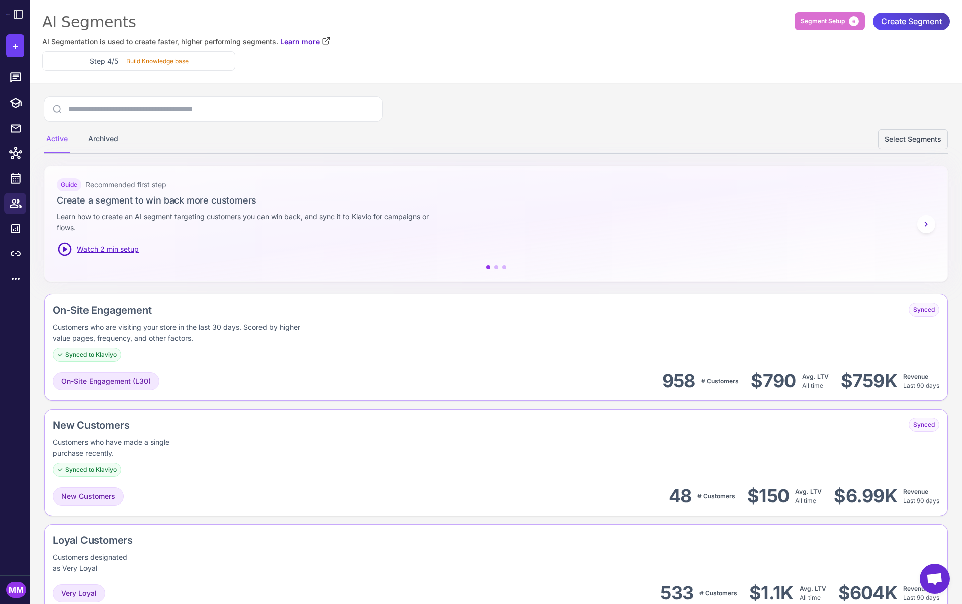
click at [11, 592] on div "MM" at bounding box center [16, 590] width 20 height 16
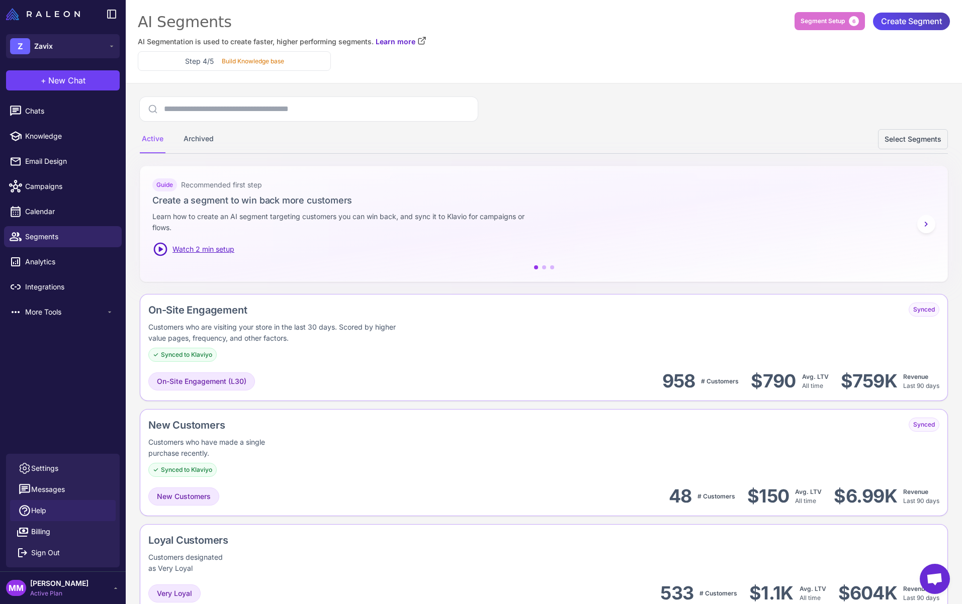
click at [39, 508] on span "Help" at bounding box center [38, 510] width 15 height 11
click at [901, 27] on span "Create Segment" at bounding box center [911, 22] width 61 height 18
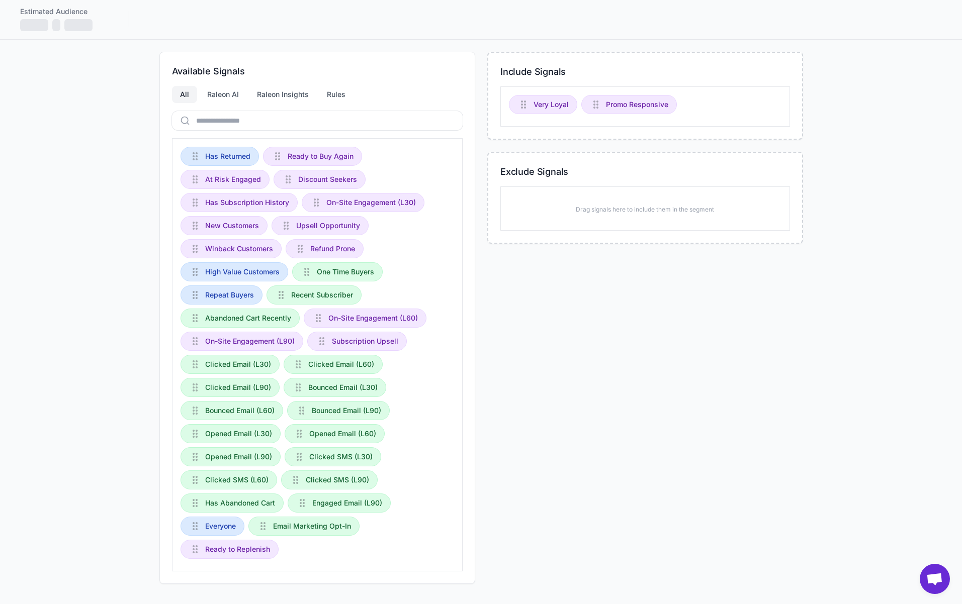
scroll to position [75, 0]
click at [608, 318] on div "Include Signals Very Loyal Promo Responsive Exclude Signals Drag signals here t…" at bounding box center [645, 318] width 316 height 532
click at [594, 388] on div "Include Signals Very Loyal Promo Responsive Exclude Signals Drag signals here t…" at bounding box center [645, 318] width 316 height 532
click at [589, 304] on div "Include Signals Very Loyal Promo Responsive Exclude Signals Drag signals here t…" at bounding box center [645, 318] width 316 height 532
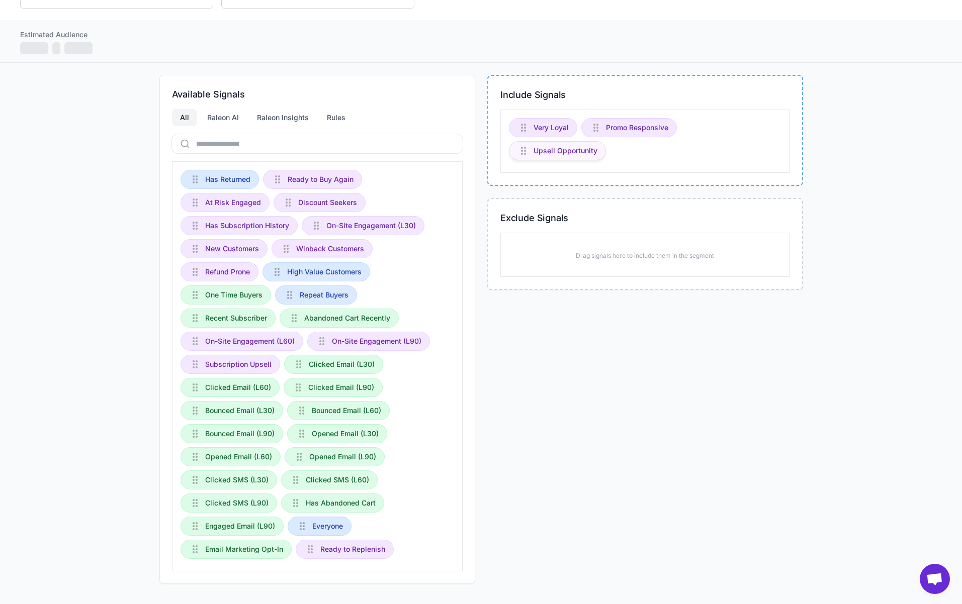
scroll to position [52, 0]
click at [586, 361] on div "Include Signals Very Loyal Promo Responsive Upsell Opportunity Exclude Signals …" at bounding box center [645, 329] width 316 height 509
click at [538, 373] on div "Include Signals Very Loyal Promo Responsive Upsell Opportunity Exclude Signals …" at bounding box center [645, 329] width 316 height 509
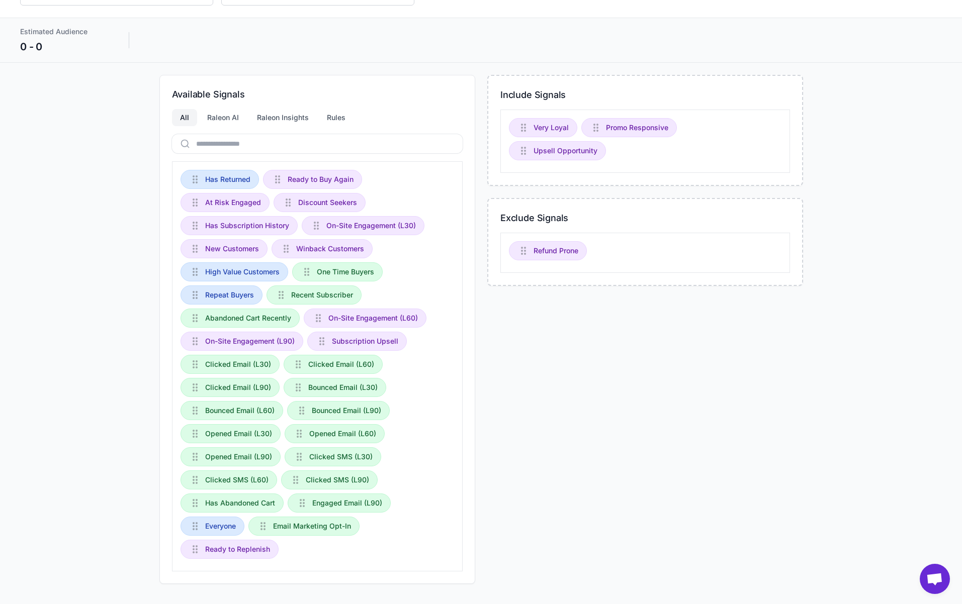
click at [550, 342] on div "Include Signals Very Loyal Promo Responsive Upsell Opportunity Exclude Signals …" at bounding box center [645, 329] width 316 height 509
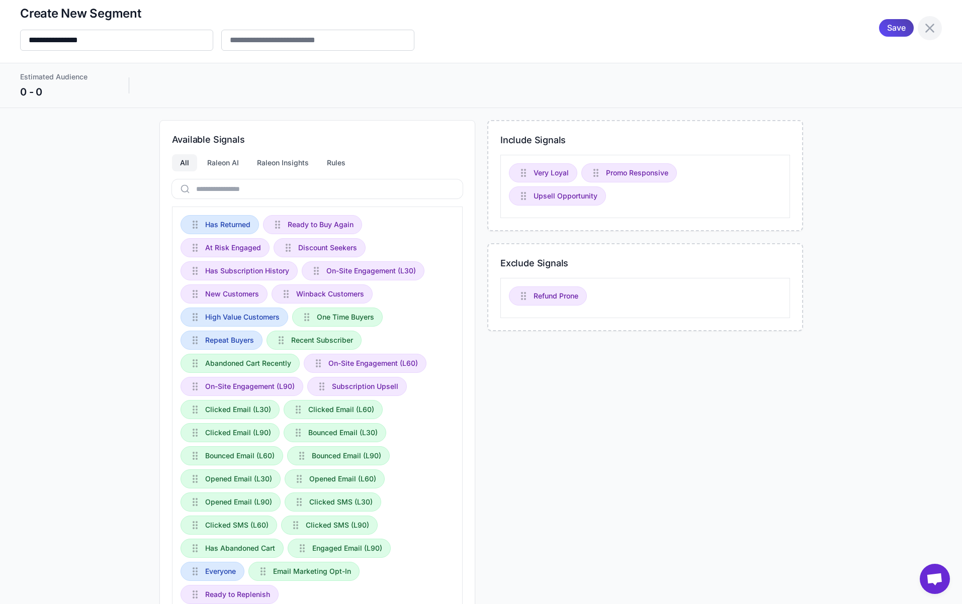
scroll to position [6, 0]
click at [930, 31] on icon at bounding box center [930, 29] width 16 height 16
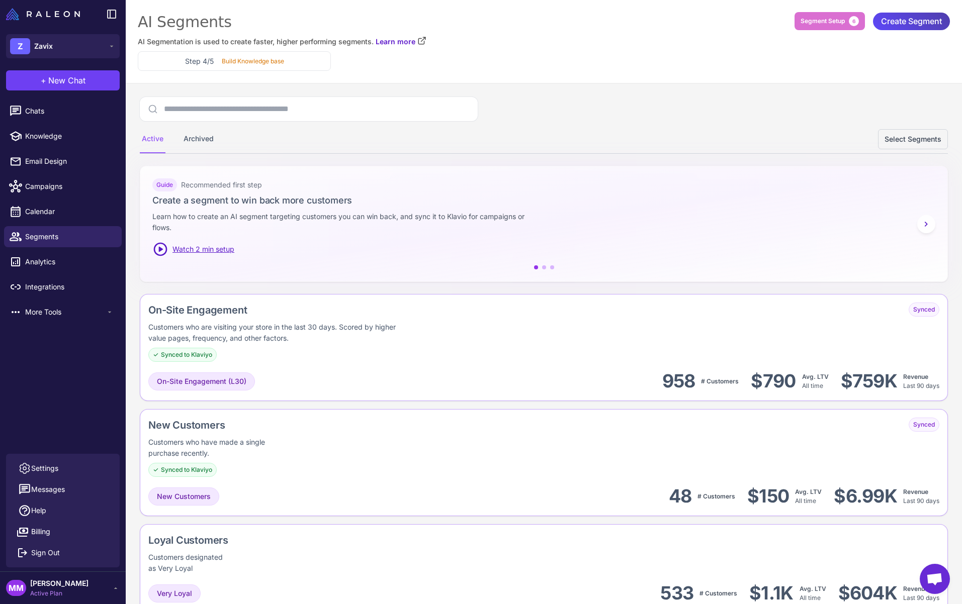
click at [527, 137] on div "Active Archived Select Segments" at bounding box center [544, 139] width 808 height 28
click at [512, 122] on div "Active Archived Select Segments" at bounding box center [544, 125] width 808 height 57
click at [545, 143] on div "Active Archived Select Segments" at bounding box center [544, 139] width 808 height 28
click at [561, 140] on div "Active Archived Select Segments" at bounding box center [544, 139] width 808 height 28
click at [568, 146] on div "Active Archived Select Segments" at bounding box center [544, 139] width 808 height 28
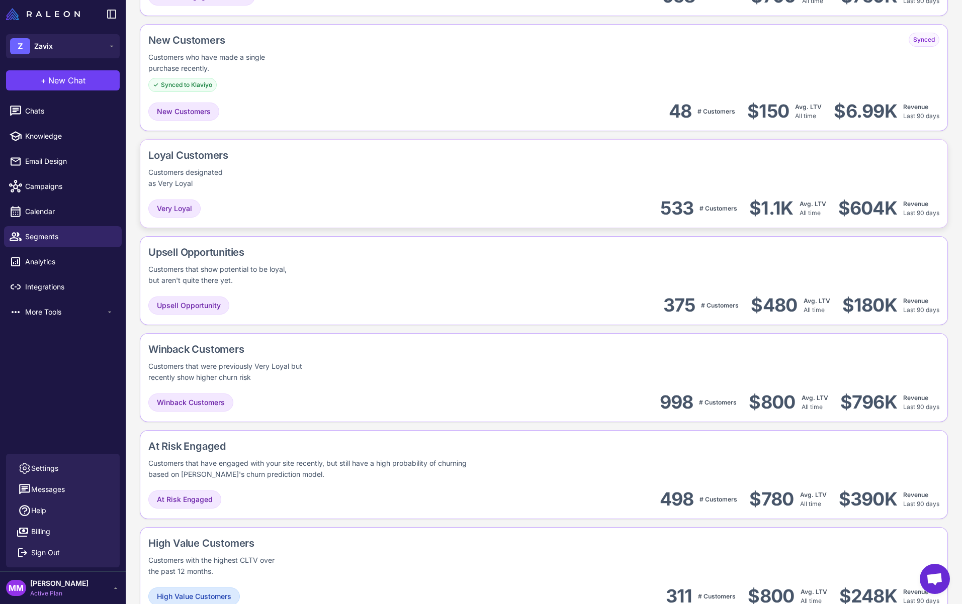
scroll to position [387, 0]
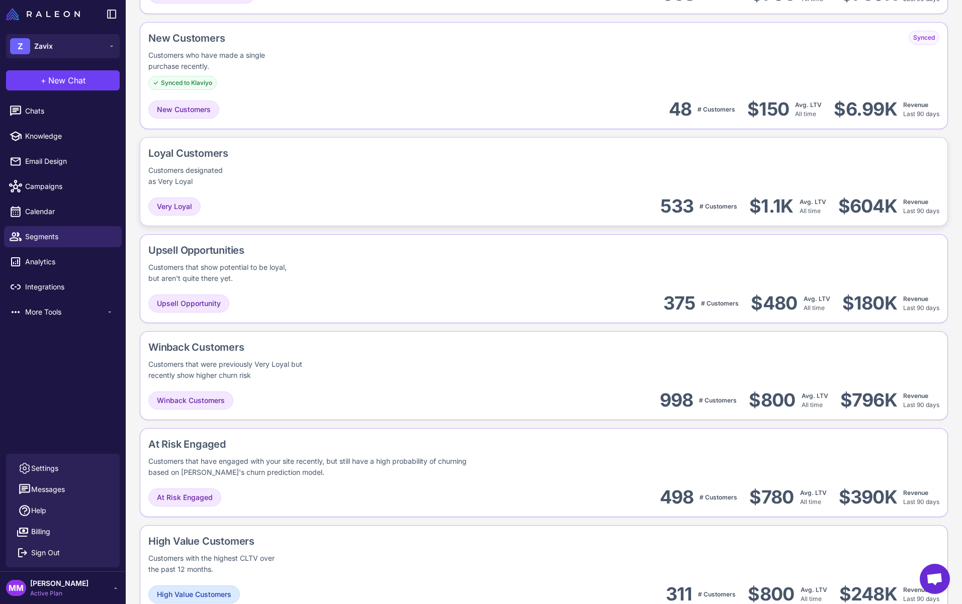
click at [390, 176] on div "Loyal Customers Customers designated as Very Loyal" at bounding box center [543, 166] width 791 height 41
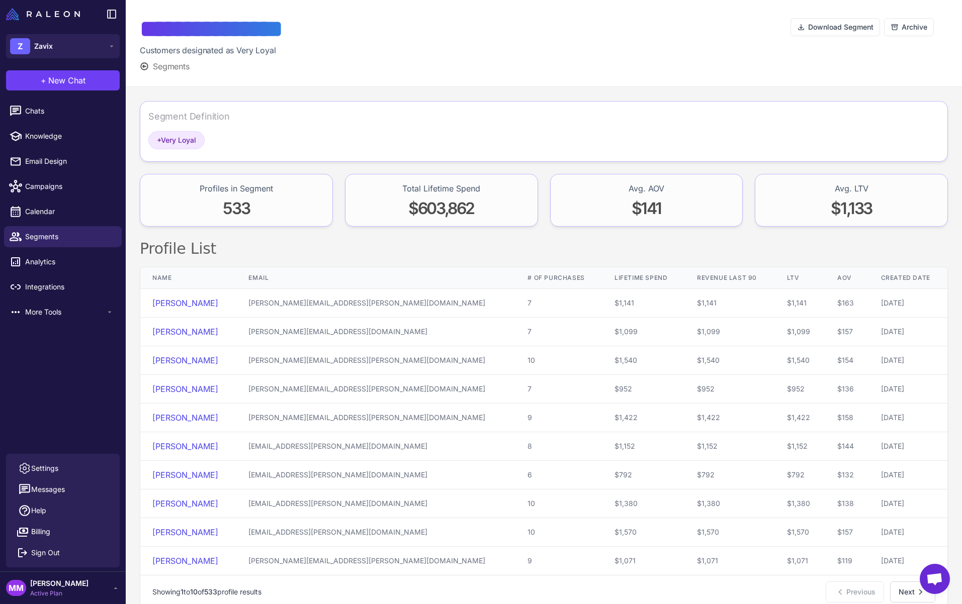
click at [875, 58] on div "Download Segment Archive" at bounding box center [868, 43] width 157 height 58
click at [43, 366] on div "Chats Knowledge Email Design Campaigns Calendar Segments Analytics Integrations…" at bounding box center [63, 275] width 126 height 357
click at [36, 106] on span "Chats" at bounding box center [69, 111] width 88 height 11
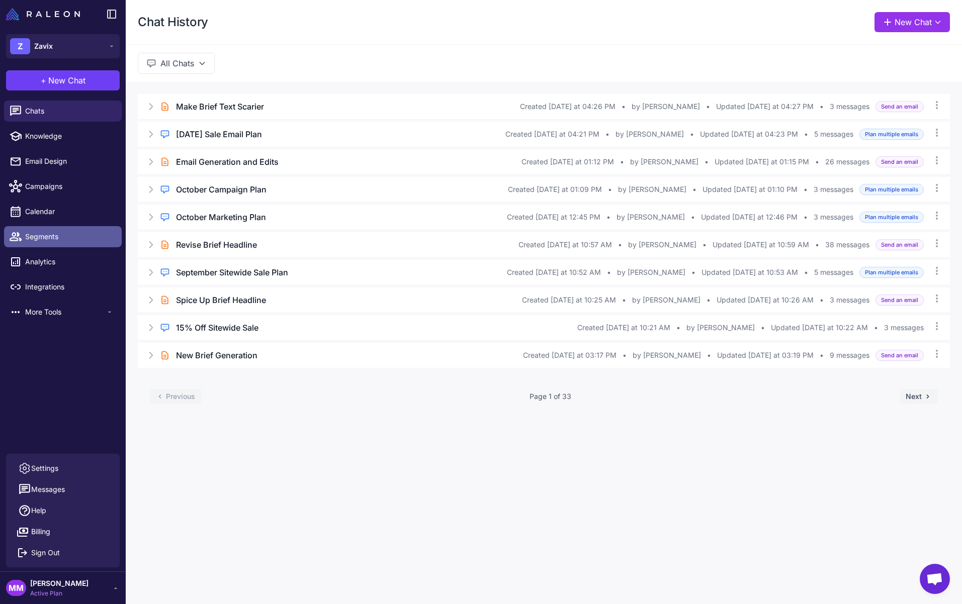
click at [39, 234] on span "Segments" at bounding box center [69, 236] width 88 height 11
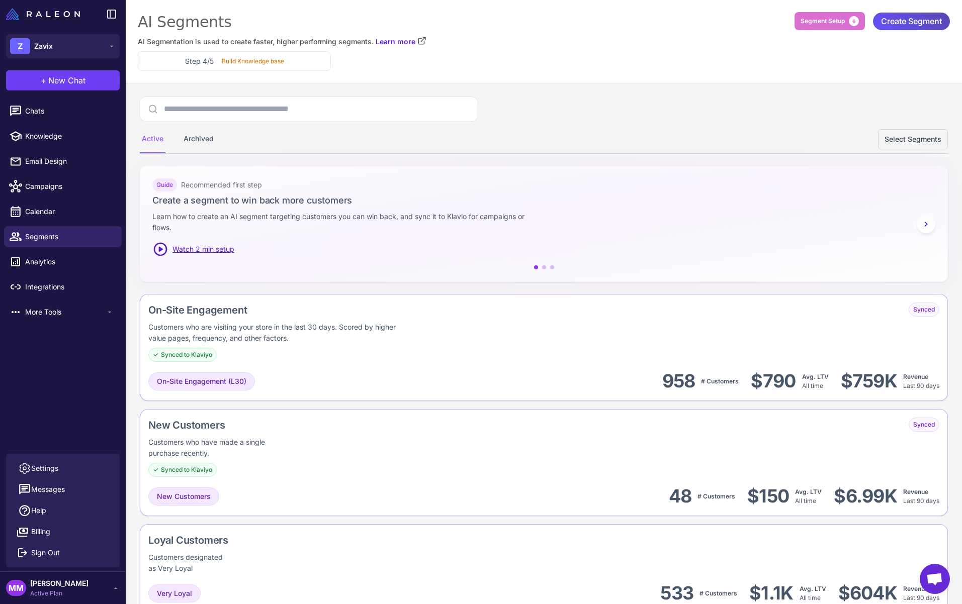
click at [917, 20] on span "Create Segment" at bounding box center [911, 22] width 61 height 18
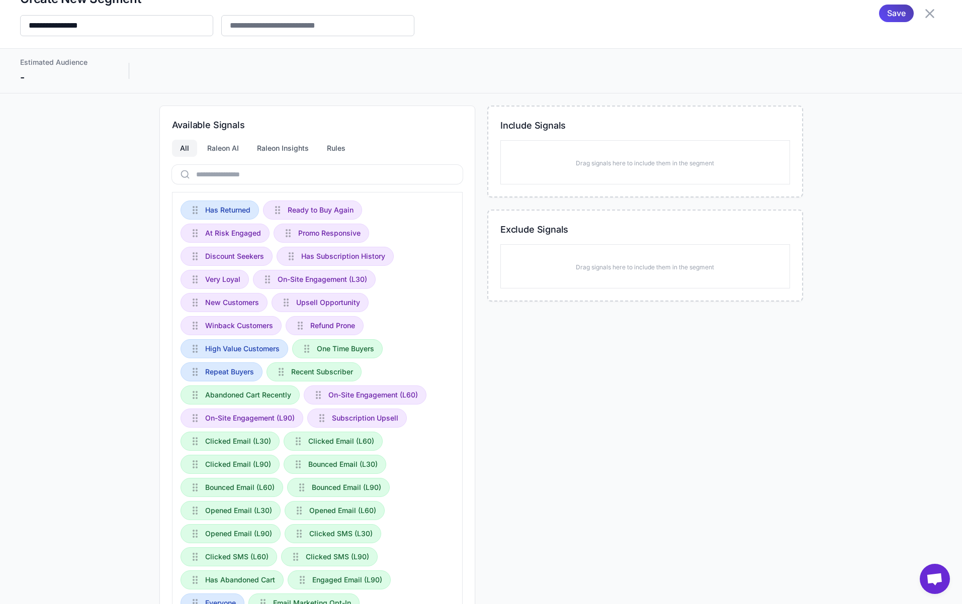
scroll to position [16, 0]
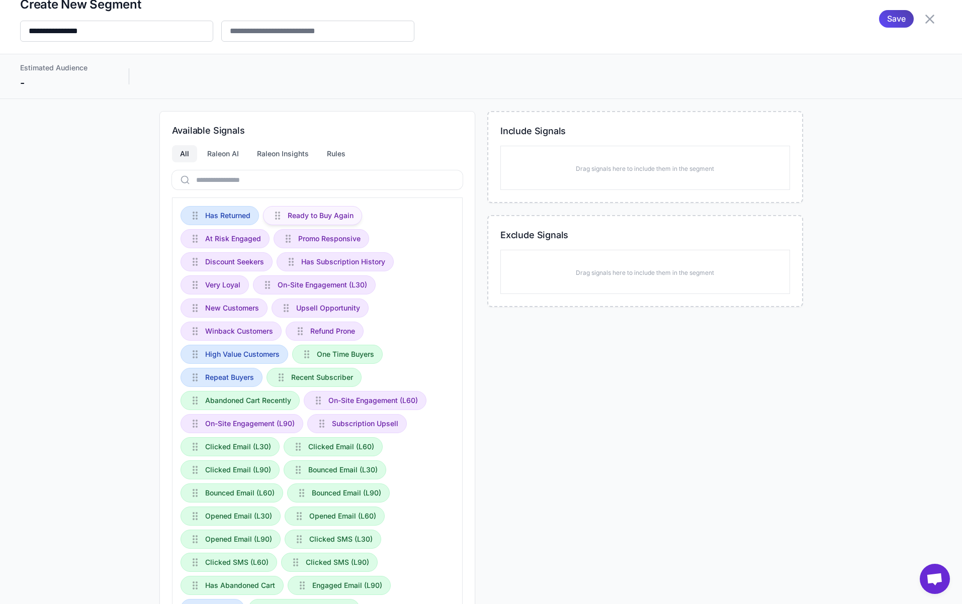
click at [319, 208] on div "Ready to Buy Again" at bounding box center [312, 215] width 99 height 19
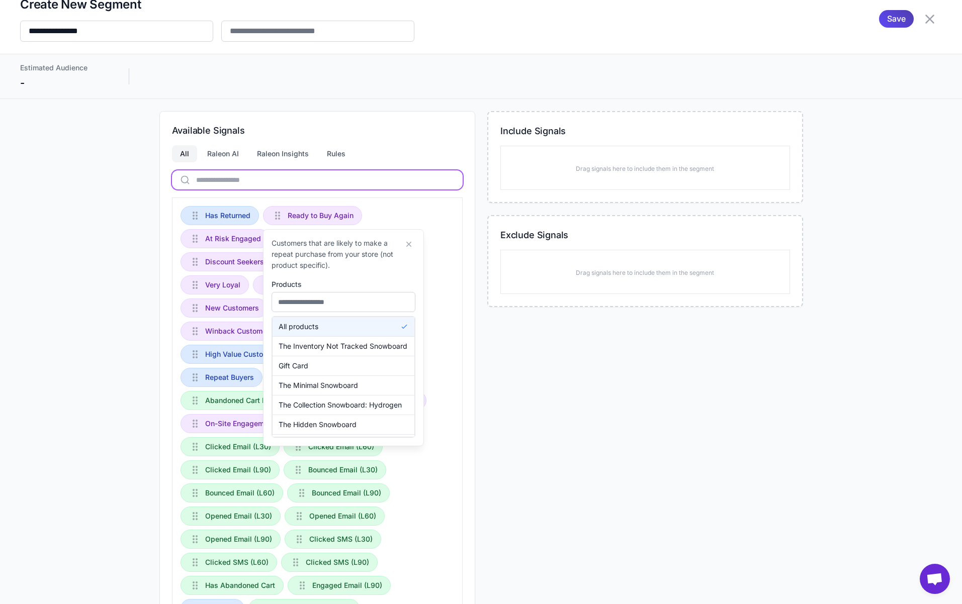
click at [436, 187] on input "text" at bounding box center [317, 179] width 291 height 19
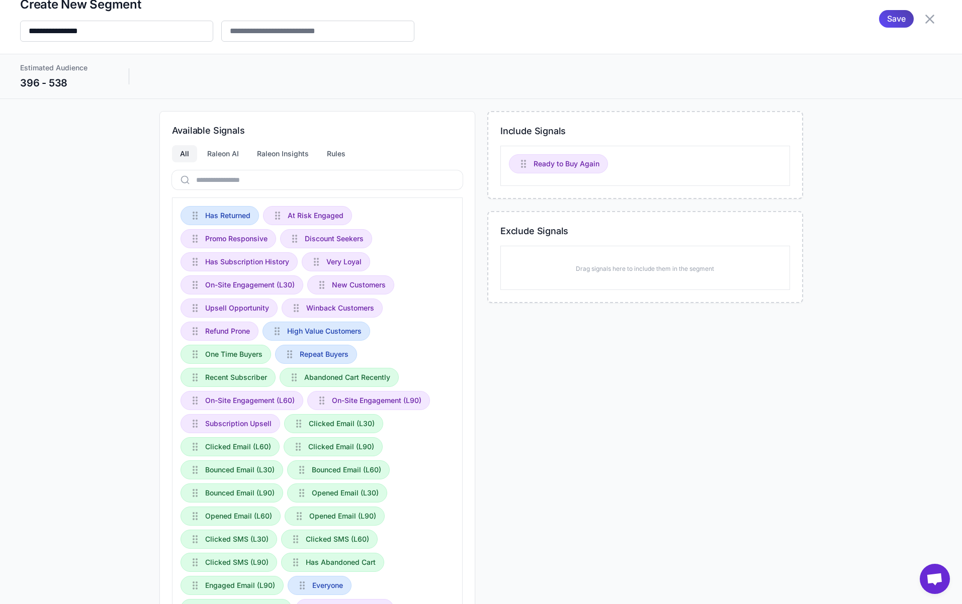
click at [88, 136] on div "Available Signals All Raleon AI Raleon Insights Rules Has Returned At Risk Enga…" at bounding box center [481, 377] width 922 height 532
click at [96, 137] on div "Available Signals All Raleon AI Raleon Insights Rules Has Returned At Risk Enga…" at bounding box center [481, 377] width 922 height 532
click at [929, 17] on icon at bounding box center [930, 19] width 16 height 16
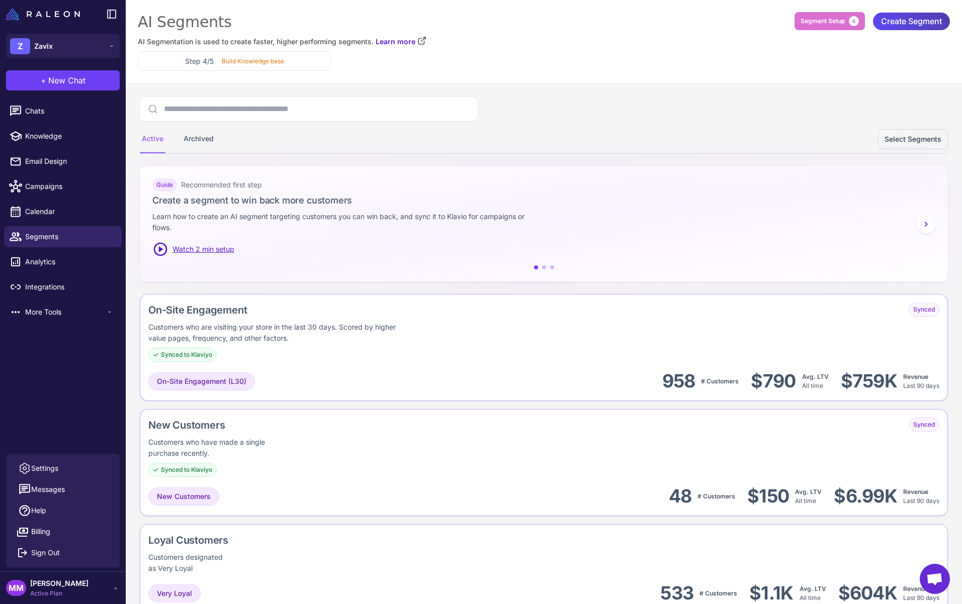
drag, startPoint x: 675, startPoint y: 160, endPoint x: 667, endPoint y: 153, distance: 10.7
click at [52, 208] on span "Calendar" at bounding box center [69, 211] width 88 height 11
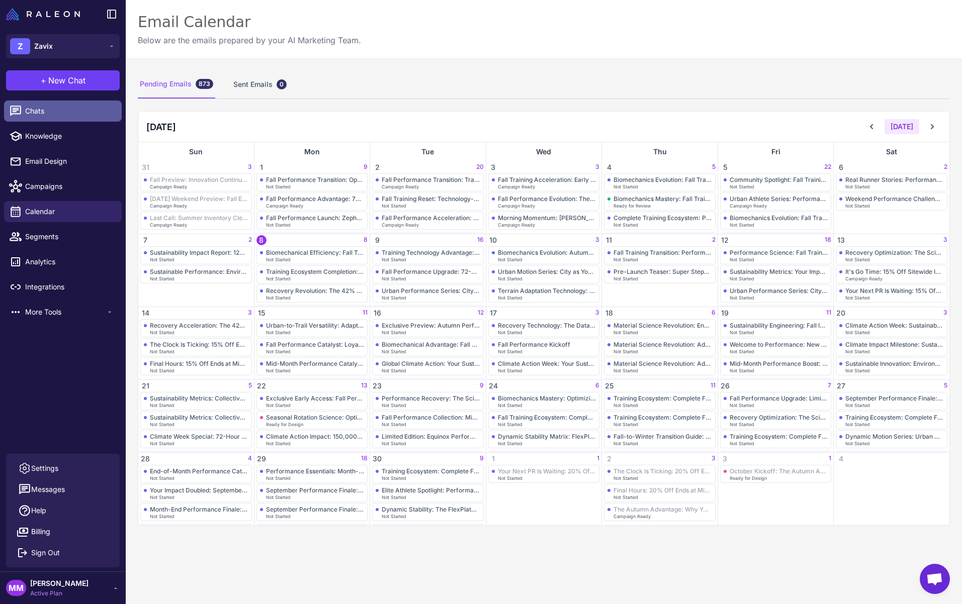
click at [36, 109] on span "Chats" at bounding box center [69, 111] width 88 height 11
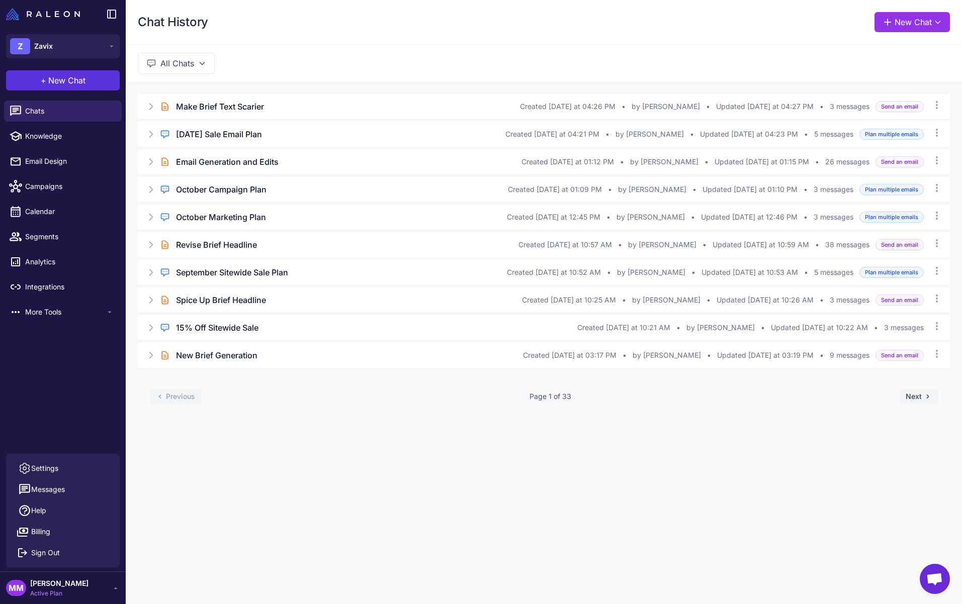
click at [63, 79] on span "New Chat" at bounding box center [66, 80] width 37 height 12
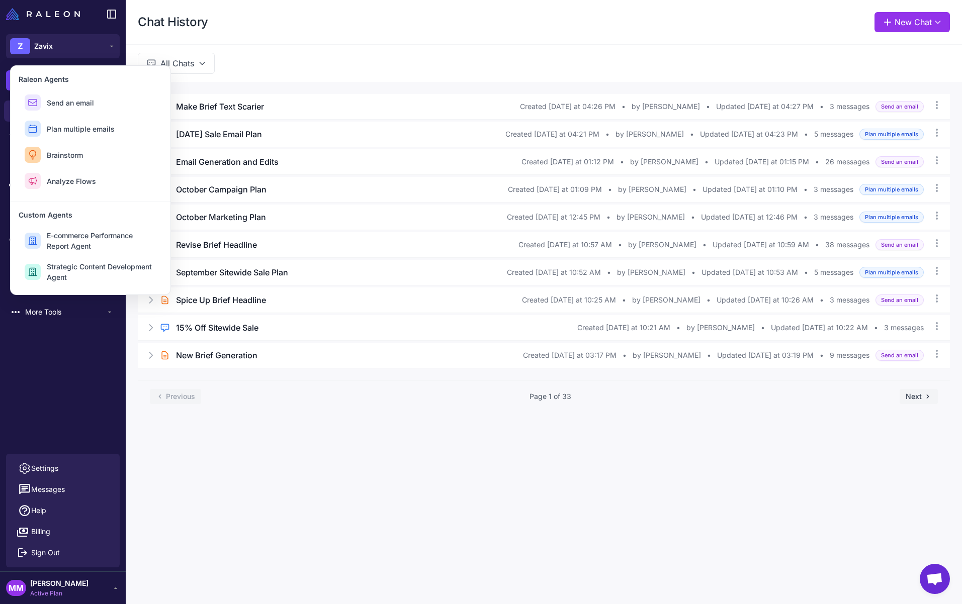
click at [296, 82] on div "Brief Chat Make Brief Text Scarier Created Today at 04:26 PM • by Mary Marketer…" at bounding box center [544, 253] width 836 height 342
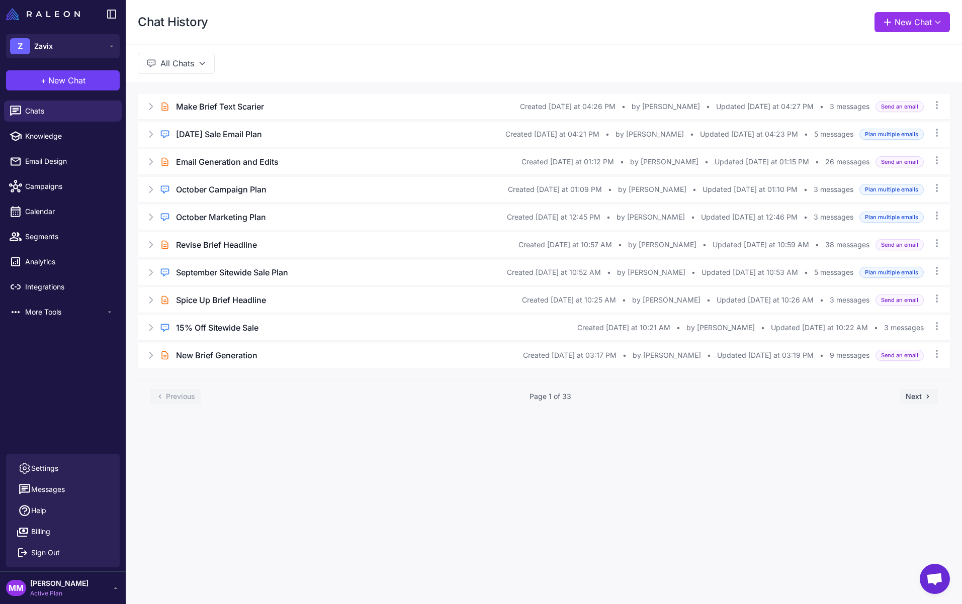
click at [324, 42] on div "Chat History New Chat" at bounding box center [544, 22] width 836 height 44
click at [217, 106] on h3 "Make Brief Text Scarier" at bounding box center [220, 107] width 88 height 12
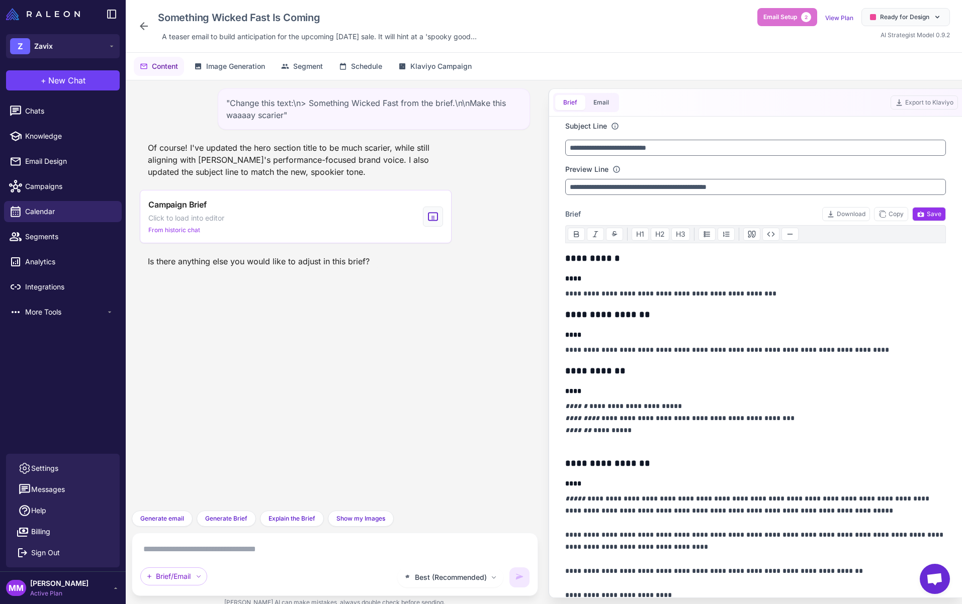
click at [207, 551] on textarea at bounding box center [334, 549] width 389 height 16
click at [352, 394] on div ""Change this text:\n> Something Wicked Fast from the brief.\n\nMake this waaaay…" at bounding box center [335, 295] width 406 height 430
click at [349, 359] on div ""Change this text:\n> Something Wicked Fast from the brief.\n\nMake this waaaay…" at bounding box center [335, 295] width 406 height 430
click at [311, 73] on button "Segment" at bounding box center [302, 66] width 54 height 19
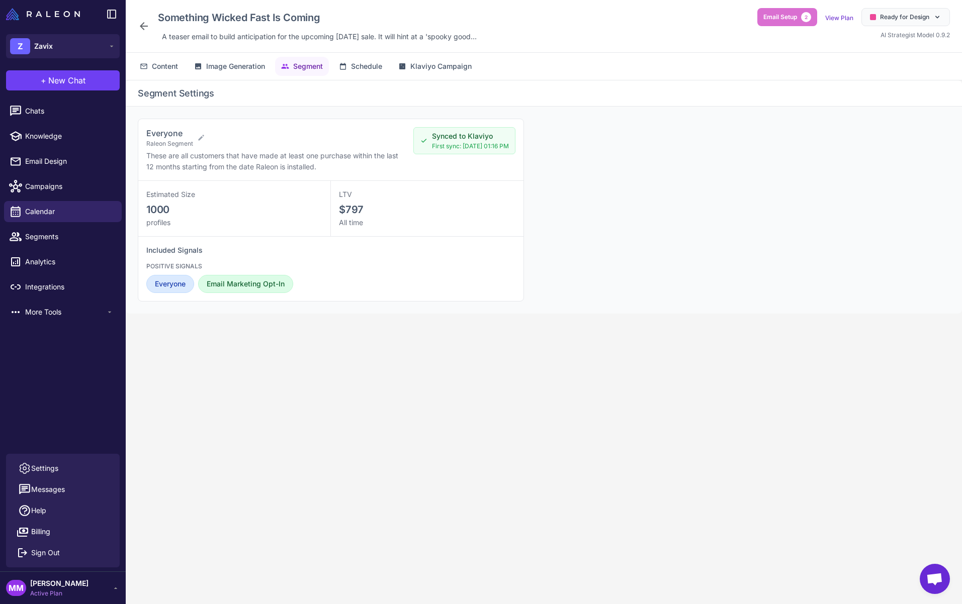
click at [192, 137] on h3 "Everyone" at bounding box center [169, 133] width 47 height 12
click at [200, 141] on icon at bounding box center [201, 138] width 8 height 8
select select "****"
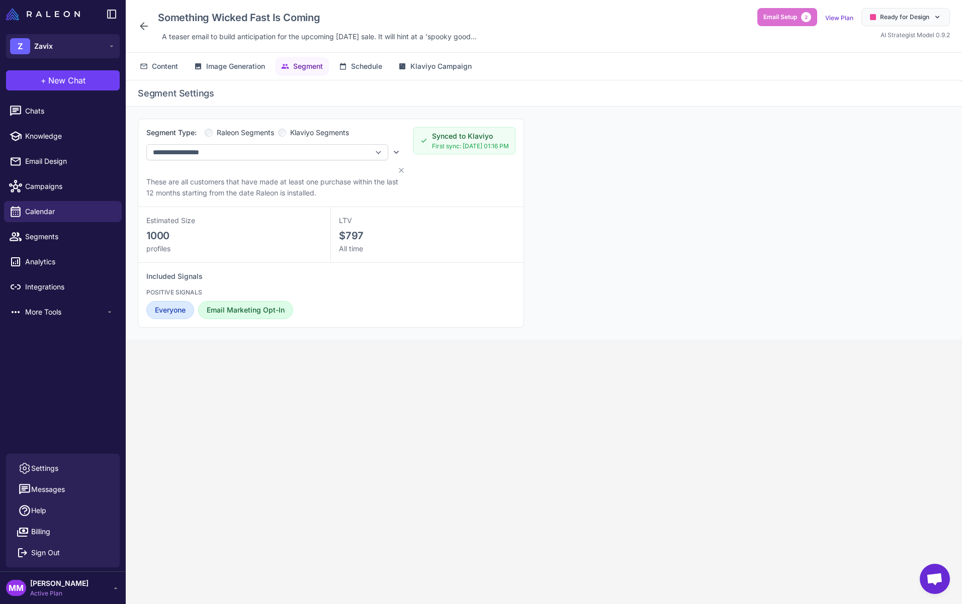
click at [298, 132] on span "Klaviyo Segments" at bounding box center [319, 132] width 59 height 11
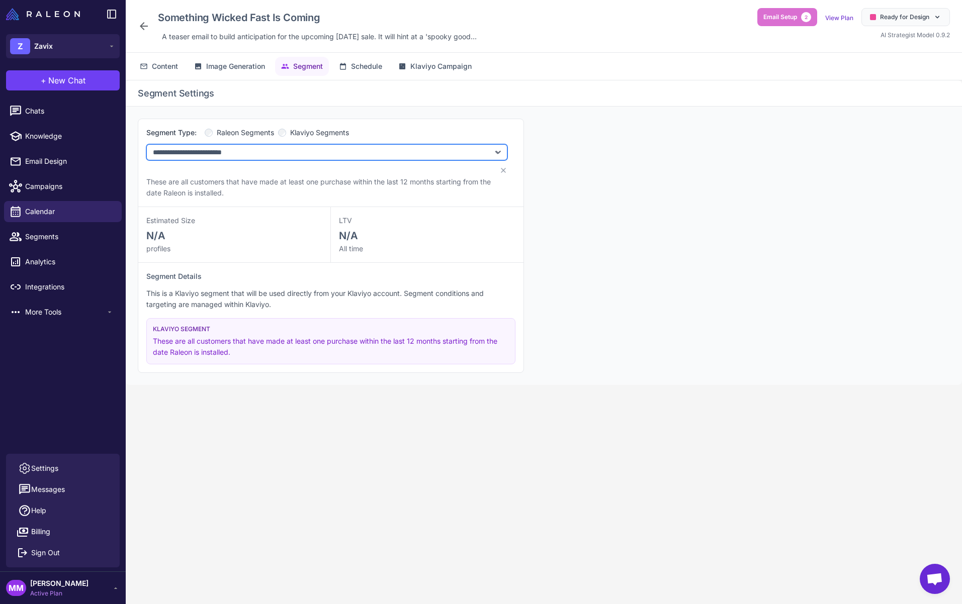
click at [307, 151] on select "**********" at bounding box center [326, 152] width 361 height 16
click at [286, 184] on span "These are all customers that have made at least one purchase within the last 12…" at bounding box center [318, 187] width 344 height 20
click at [598, 215] on div "**********" at bounding box center [544, 246] width 836 height 279
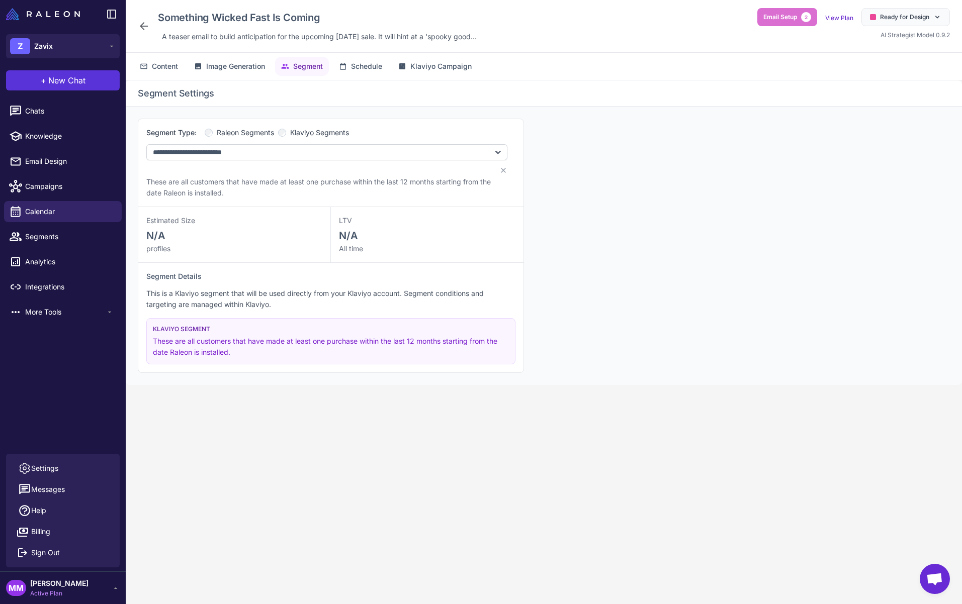
click at [60, 89] on button "+ New Chat" at bounding box center [63, 80] width 114 height 20
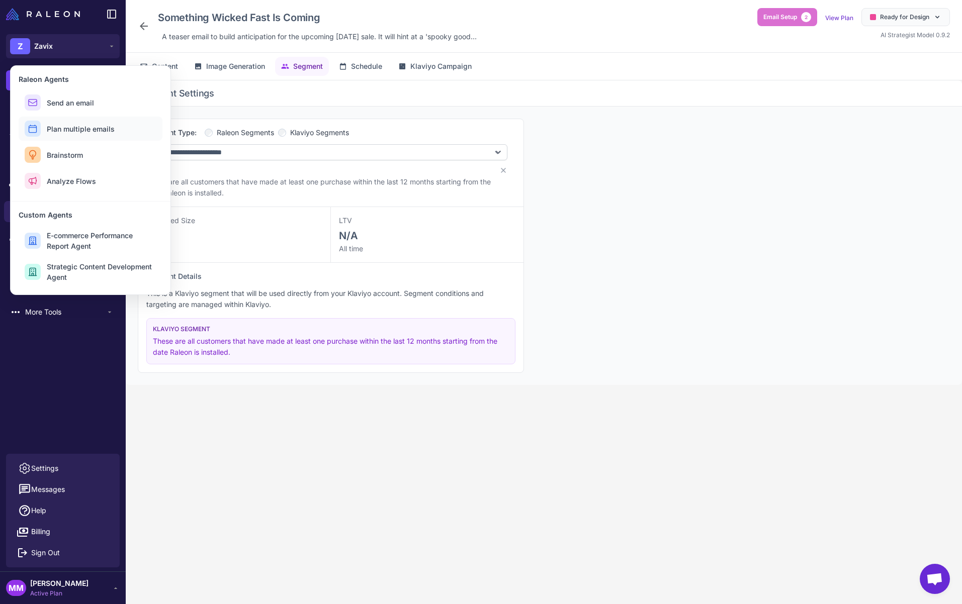
click at [91, 128] on span "Plan multiple emails" at bounding box center [81, 129] width 68 height 11
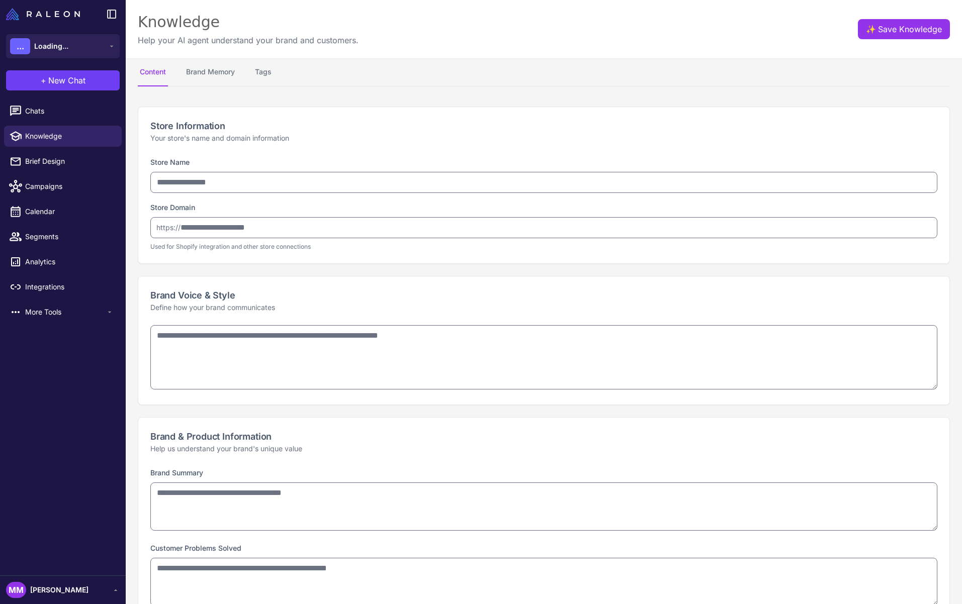
select select
type input "*****"
type input "**********"
type textarea "**********"
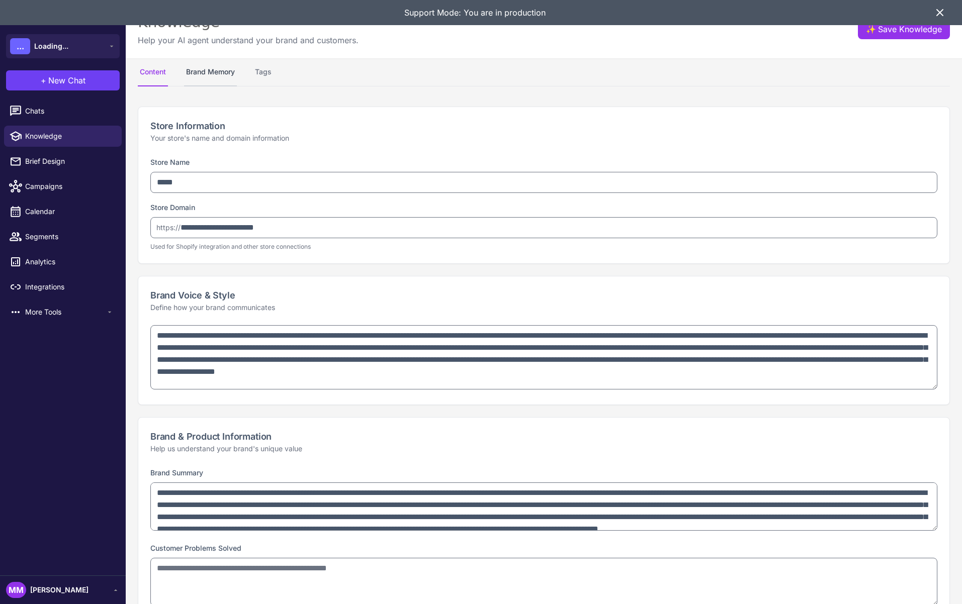
click at [211, 74] on button "Brand Memory" at bounding box center [210, 72] width 53 height 28
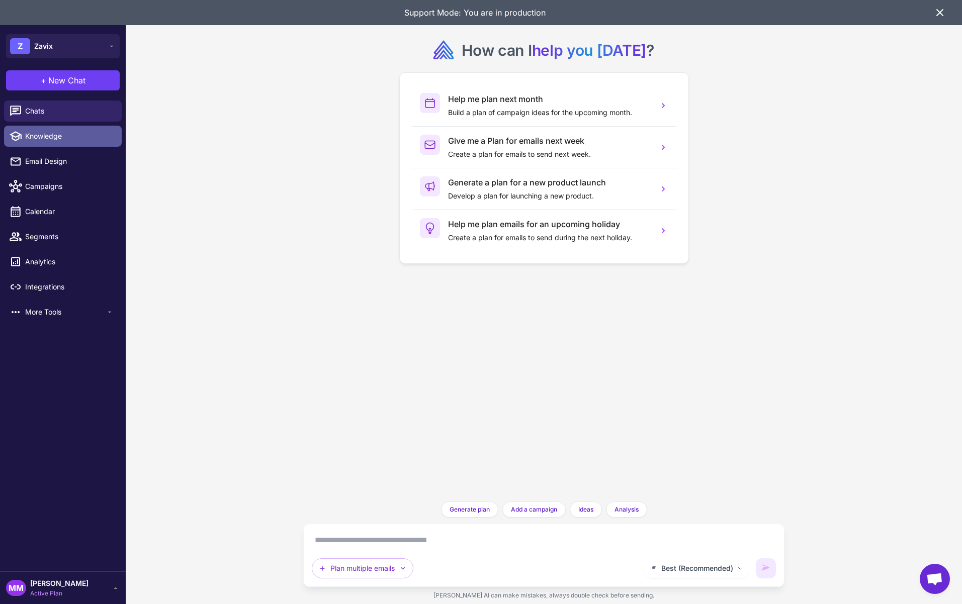
click at [55, 140] on span "Knowledge" at bounding box center [69, 136] width 88 height 11
select select
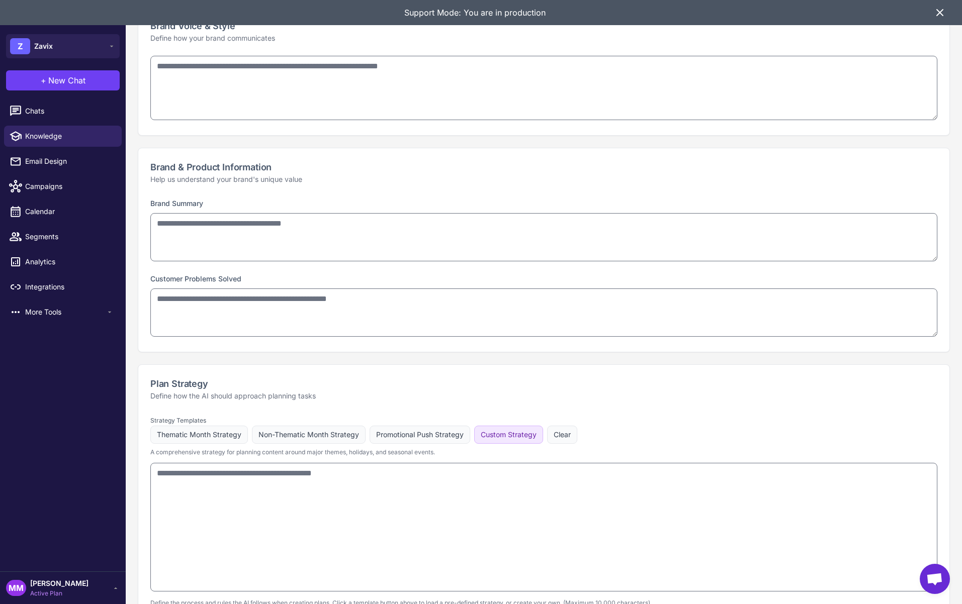
type textarea "**********"
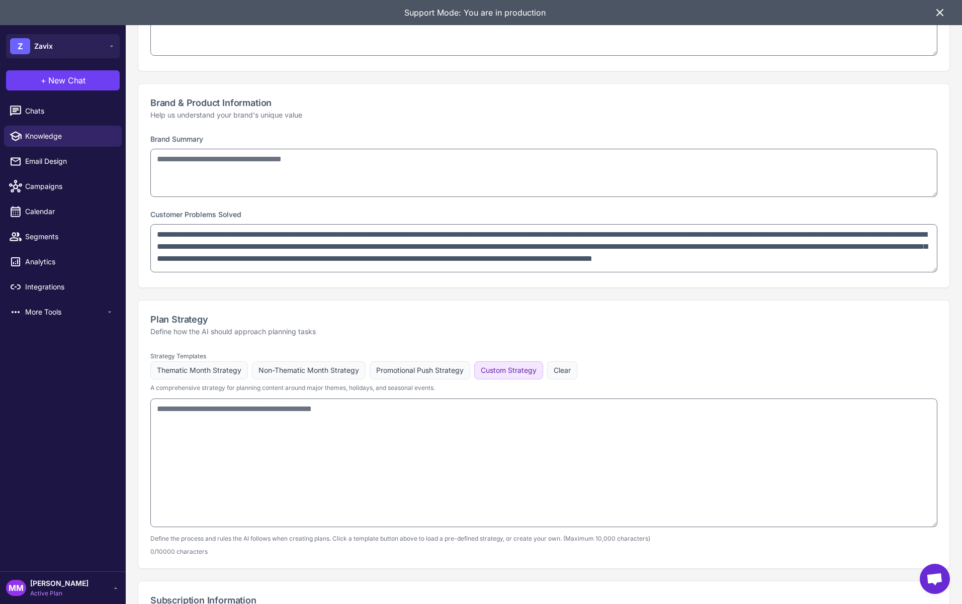
type textarea "**********"
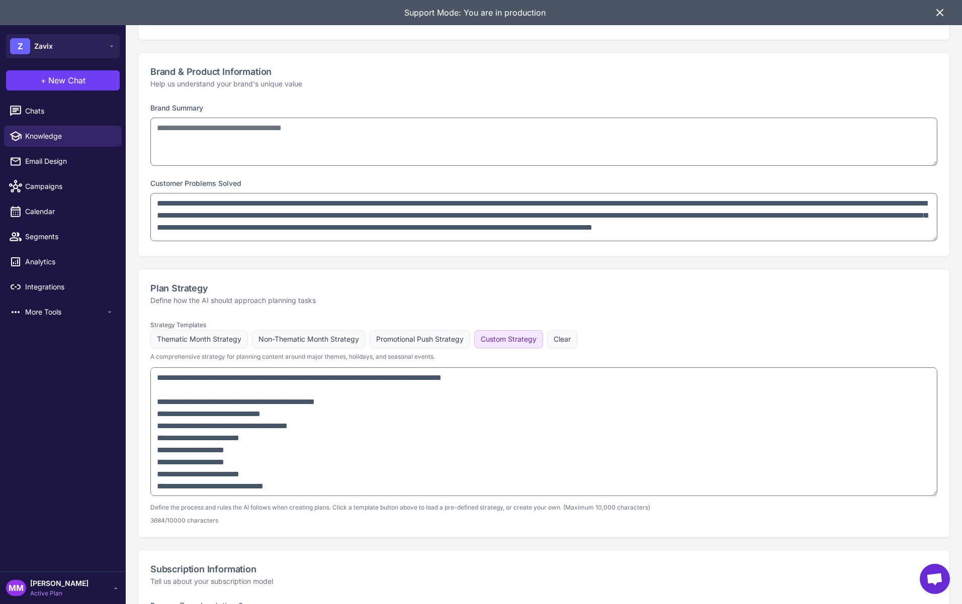
type textarea "**********"
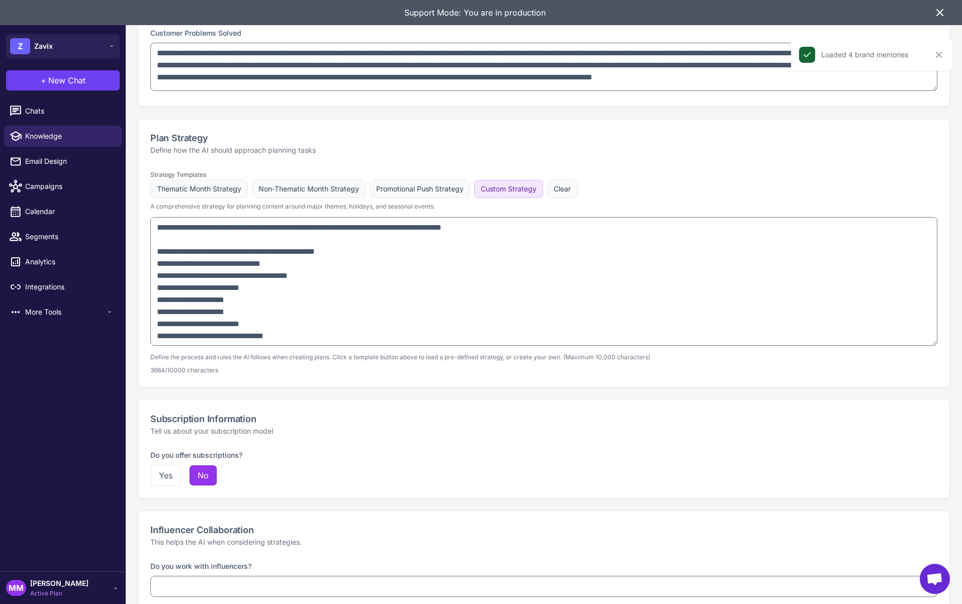
scroll to position [521, 0]
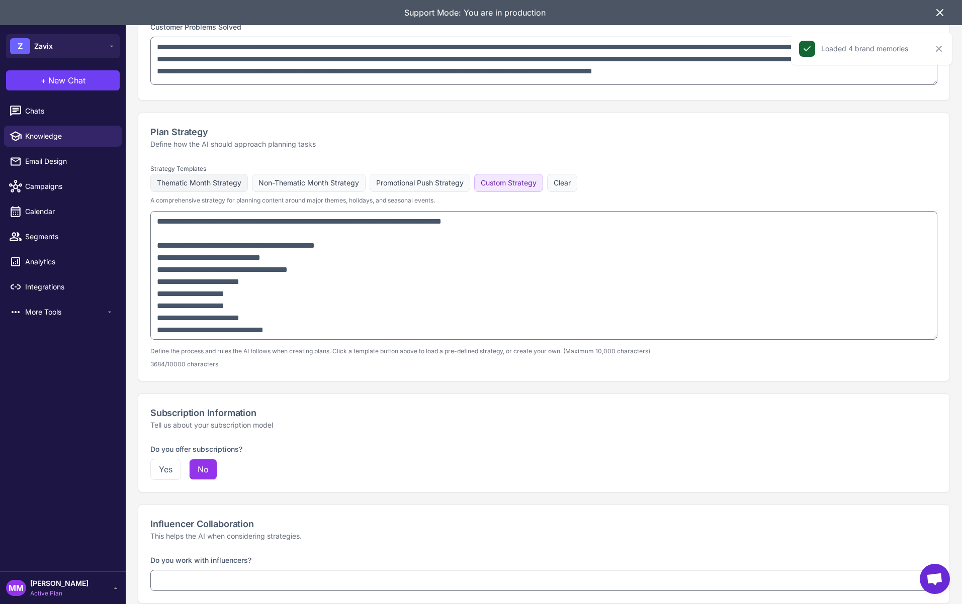
click at [190, 185] on button "Thematic Month Strategy" at bounding box center [199, 183] width 98 height 18
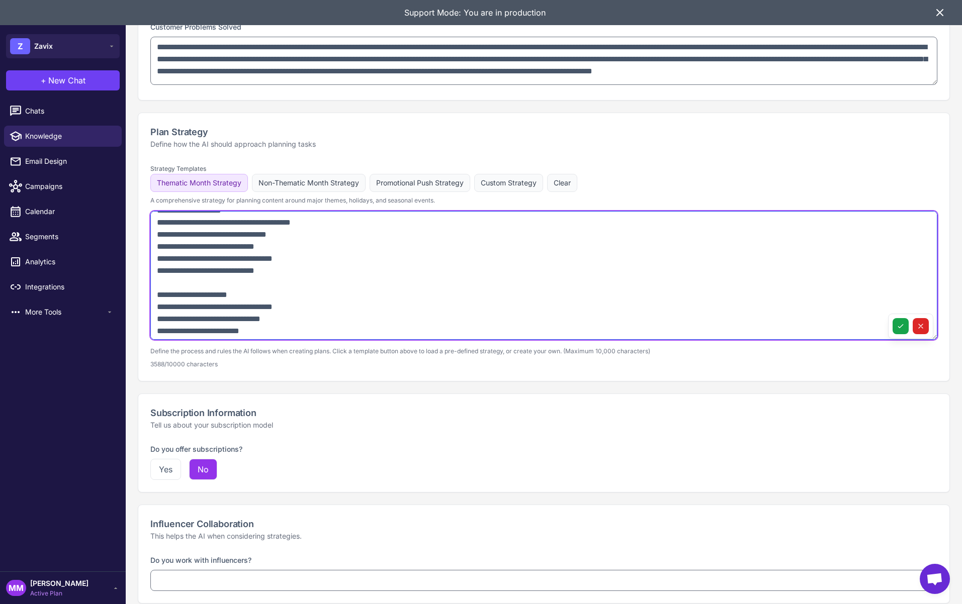
drag, startPoint x: 156, startPoint y: 219, endPoint x: 264, endPoint y: 323, distance: 149.7
click at [267, 332] on textarea at bounding box center [543, 275] width 787 height 129
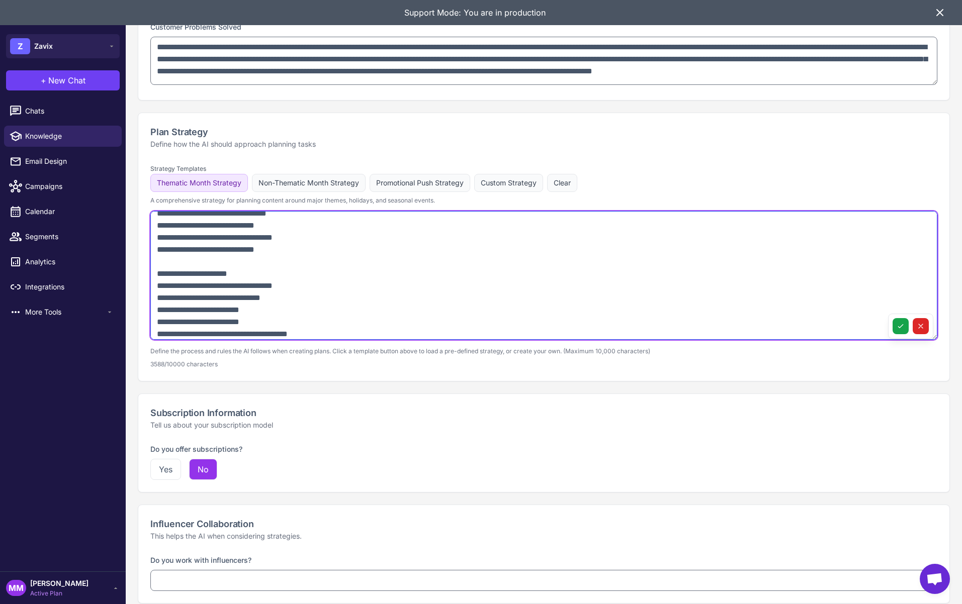
click at [259, 301] on textarea at bounding box center [543, 275] width 787 height 129
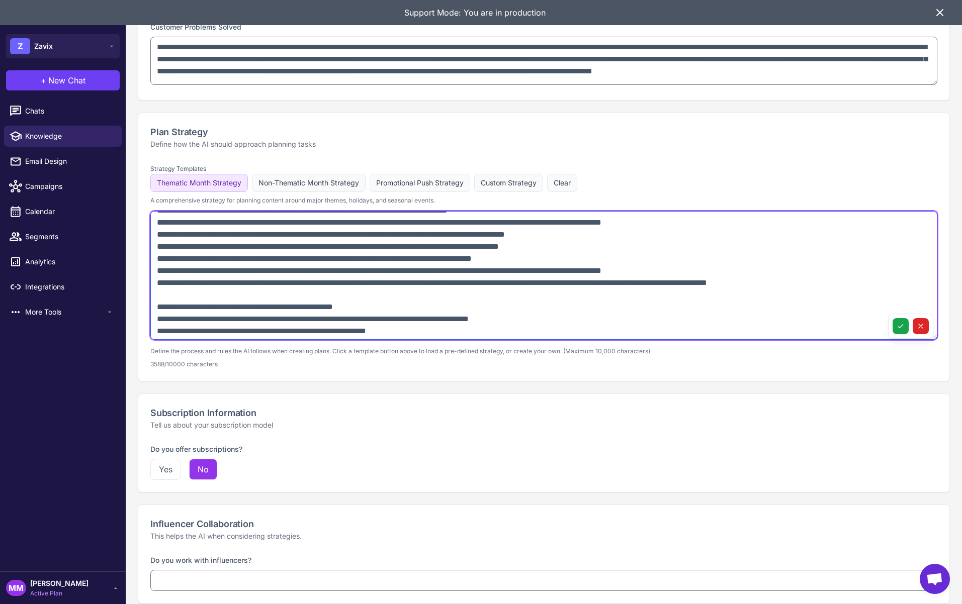
scroll to position [838, 0]
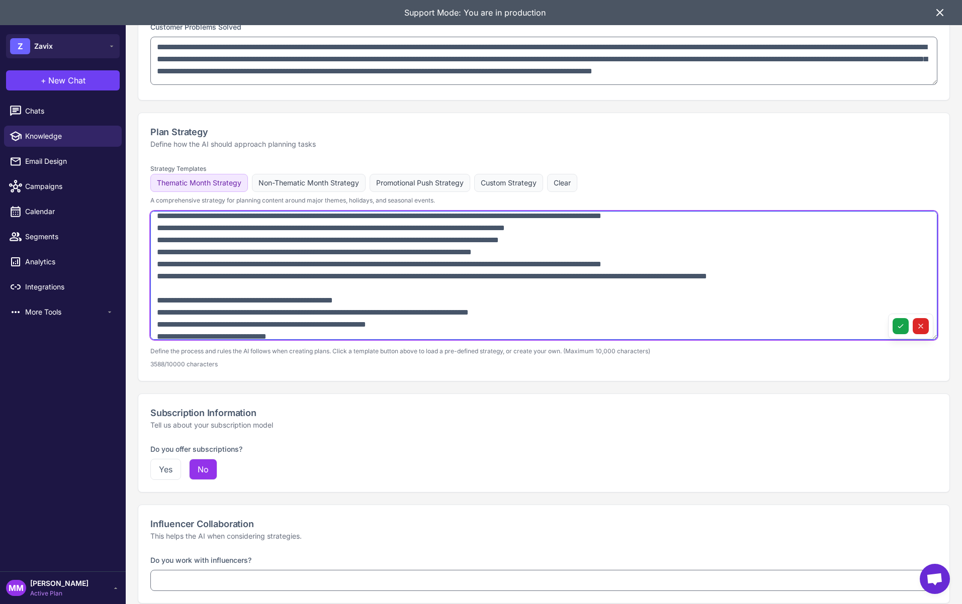
drag, startPoint x: 203, startPoint y: 264, endPoint x: 344, endPoint y: 277, distance: 141.8
click at [344, 277] on textarea at bounding box center [543, 275] width 787 height 129
click at [345, 284] on textarea at bounding box center [543, 275] width 787 height 129
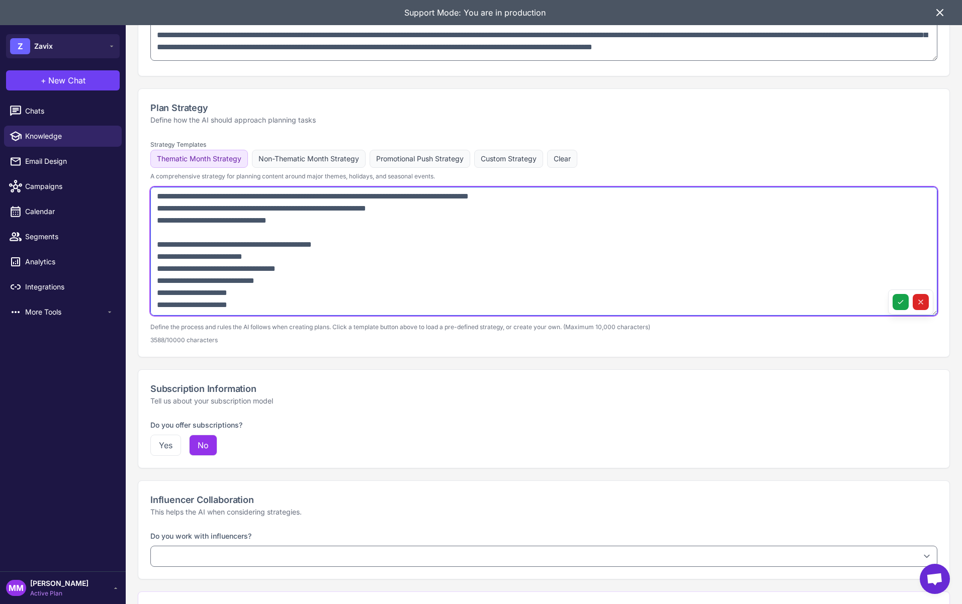
scroll to position [549, 0]
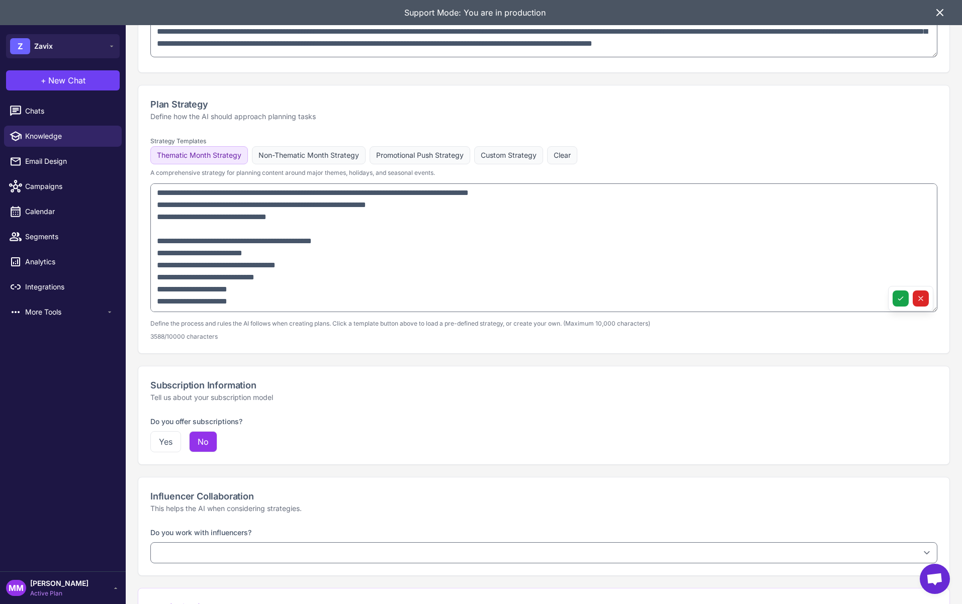
click at [593, 137] on div "Strategy Templates Thematic Month Strategy Non-Thematic Month Strategy Promotio…" at bounding box center [543, 155] width 787 height 43
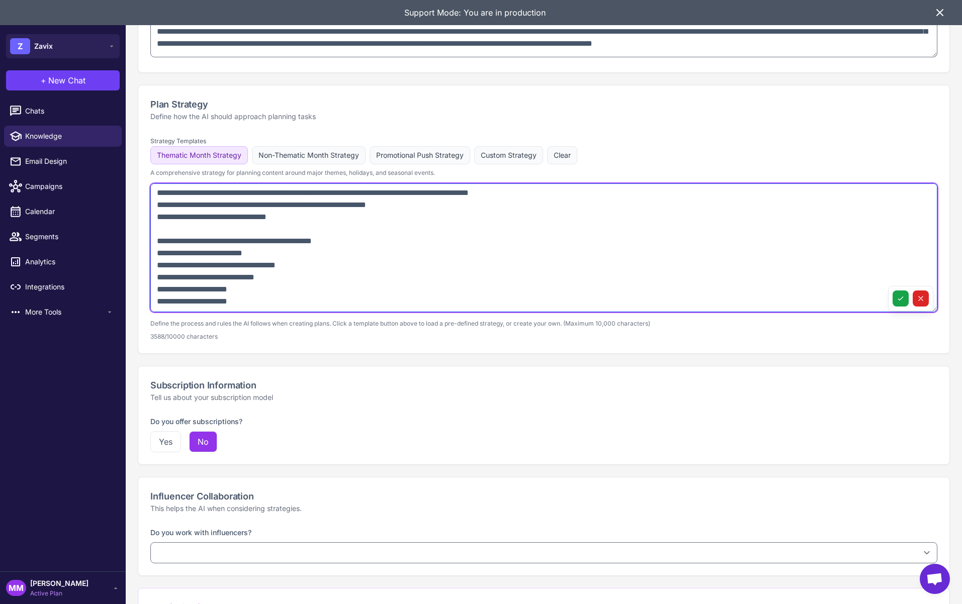
drag, startPoint x: 256, startPoint y: 299, endPoint x: 165, endPoint y: 203, distance: 131.6
click at [165, 203] on textarea at bounding box center [543, 247] width 787 height 129
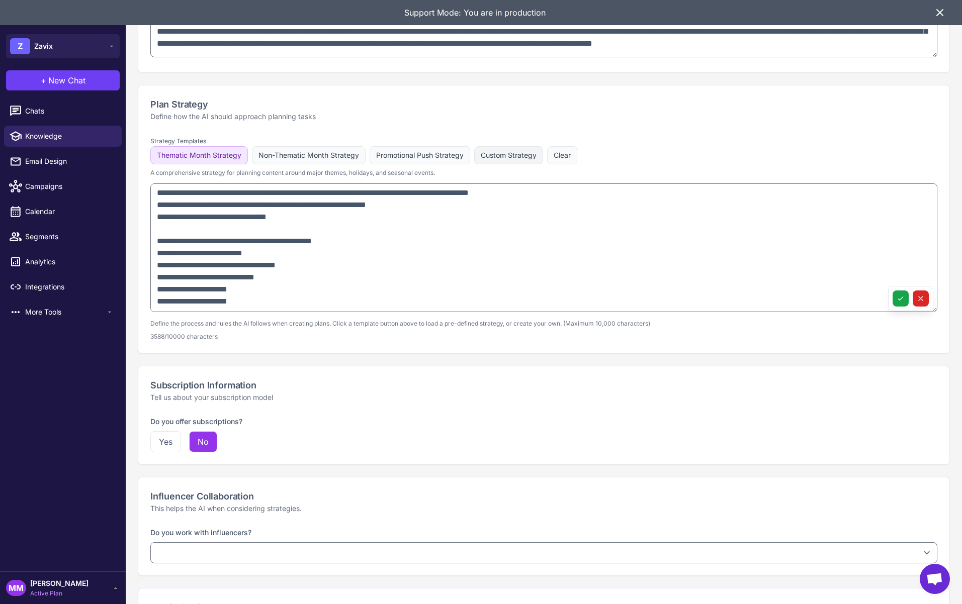
click at [509, 158] on button "Custom Strategy" at bounding box center [508, 155] width 69 height 18
type textarea "**********"
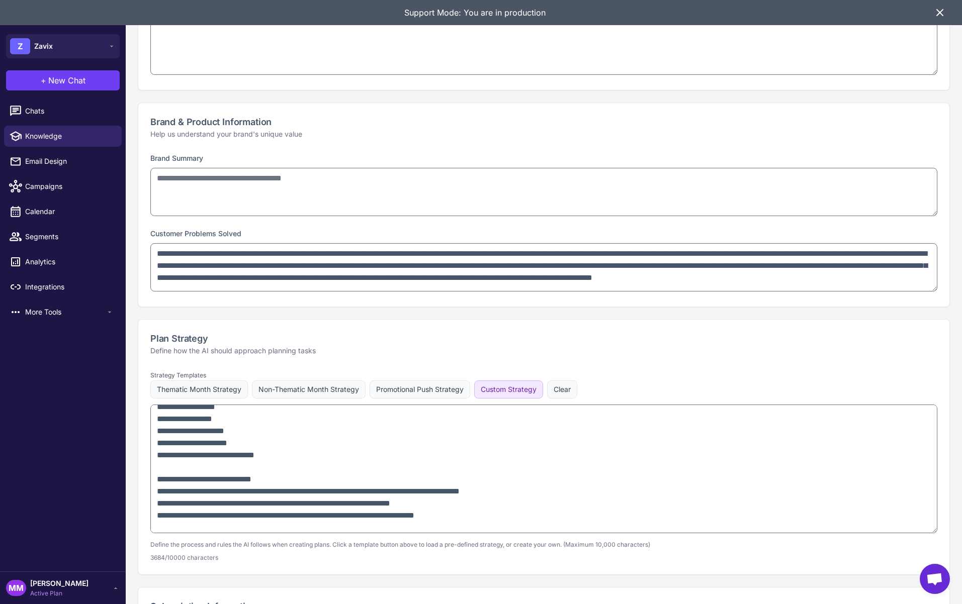
scroll to position [681, 0]
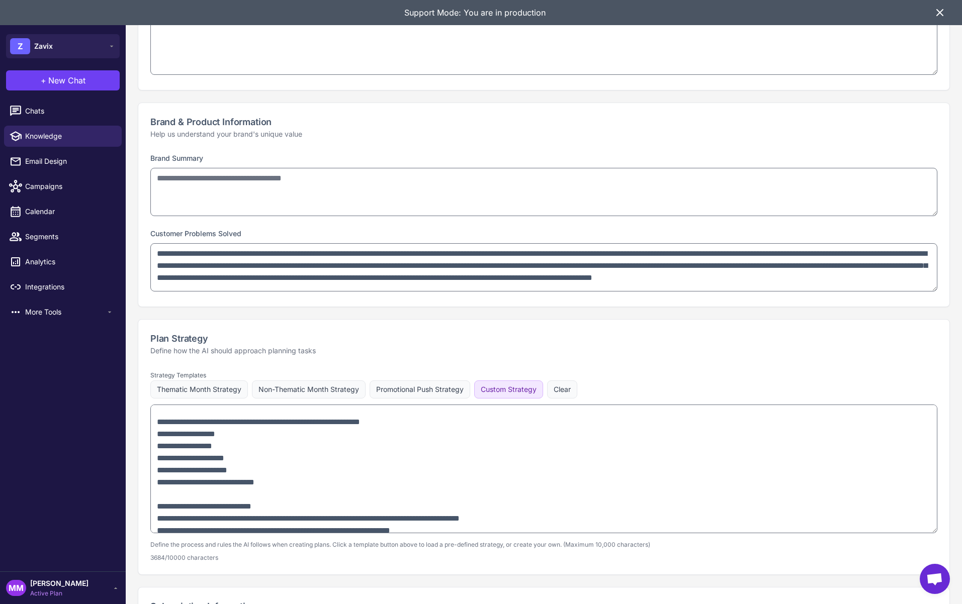
click at [939, 19] on div "Support Mode: You are in production" at bounding box center [481, 12] width 962 height 25
click at [939, 16] on icon at bounding box center [940, 13] width 12 height 12
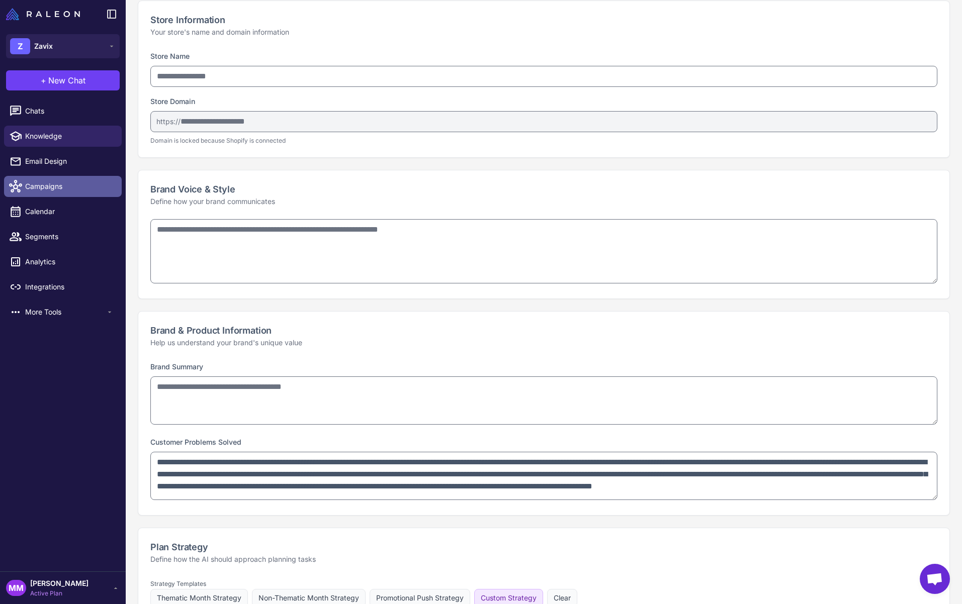
scroll to position [110, 0]
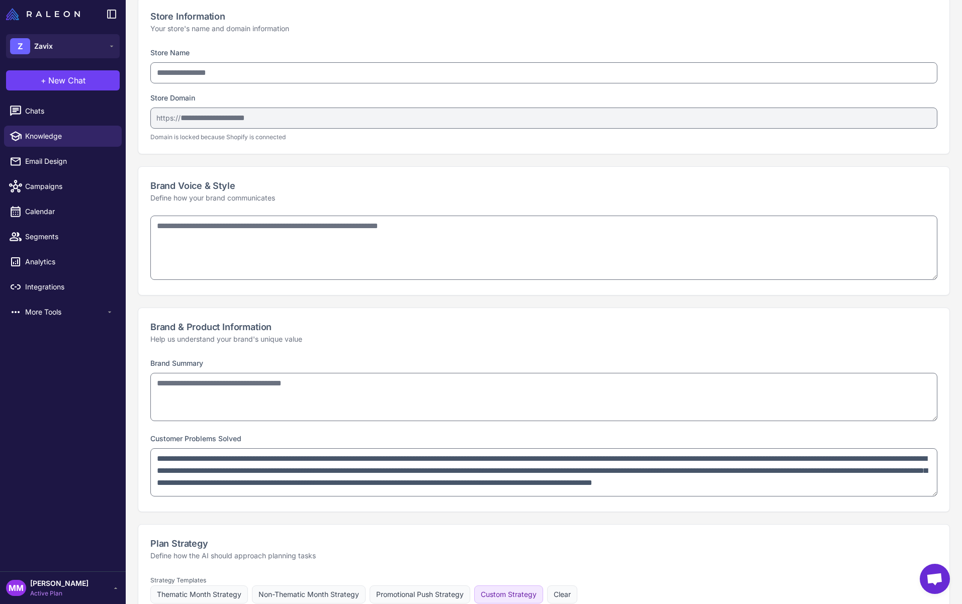
click at [70, 391] on div "Chats Knowledge Email Design Campaigns Calendar Segments Analytics Integrations…" at bounding box center [63, 334] width 126 height 475
click at [52, 289] on span "Integrations" at bounding box center [69, 287] width 88 height 11
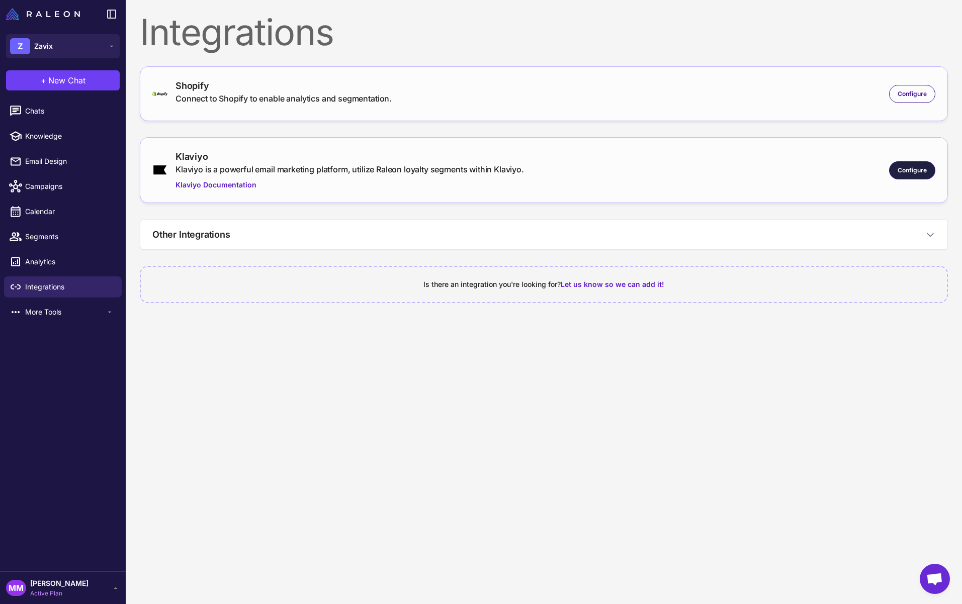
click at [902, 168] on span "Configure" at bounding box center [911, 170] width 29 height 9
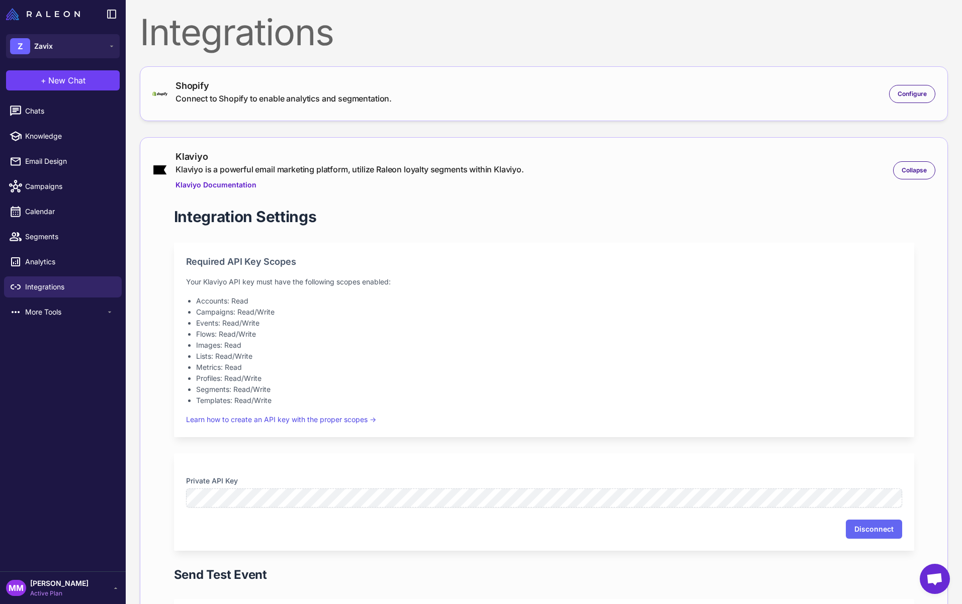
click at [497, 372] on li "Metrics: Read" at bounding box center [549, 367] width 706 height 11
click at [919, 170] on span "Collapse" at bounding box center [913, 170] width 25 height 9
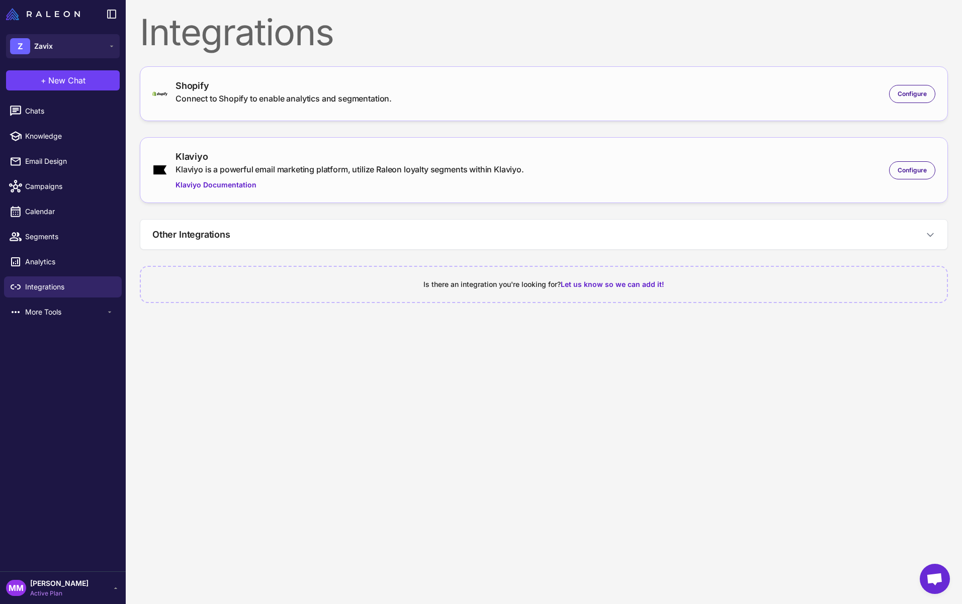
drag, startPoint x: 252, startPoint y: 368, endPoint x: 252, endPoint y: 359, distance: 9.1
click at [251, 368] on content "Integrations Shopify Connect to Shopify to enable analytics and segmentation. C…" at bounding box center [544, 302] width 836 height 604
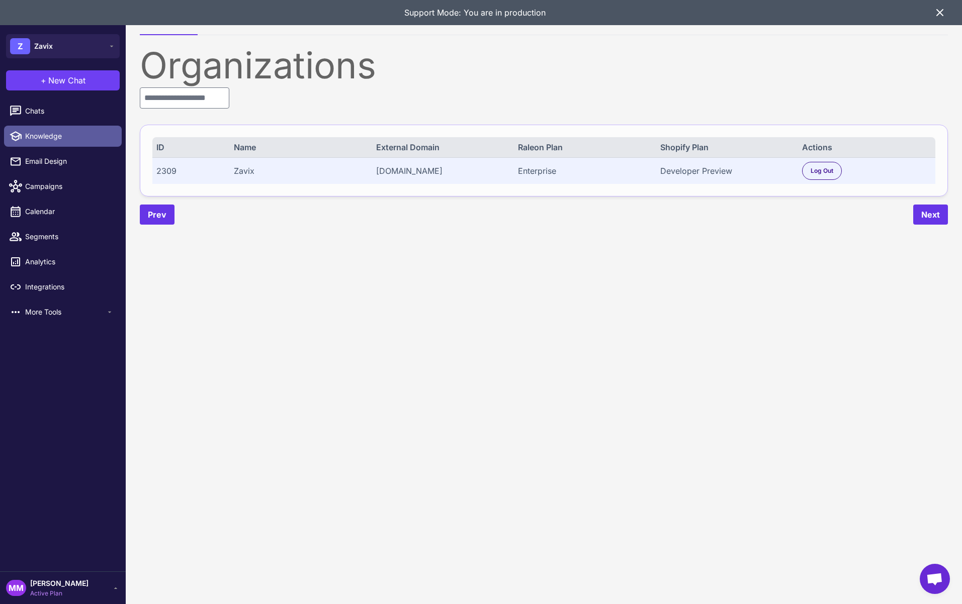
click at [37, 137] on span "Knowledge" at bounding box center [69, 136] width 88 height 11
select select
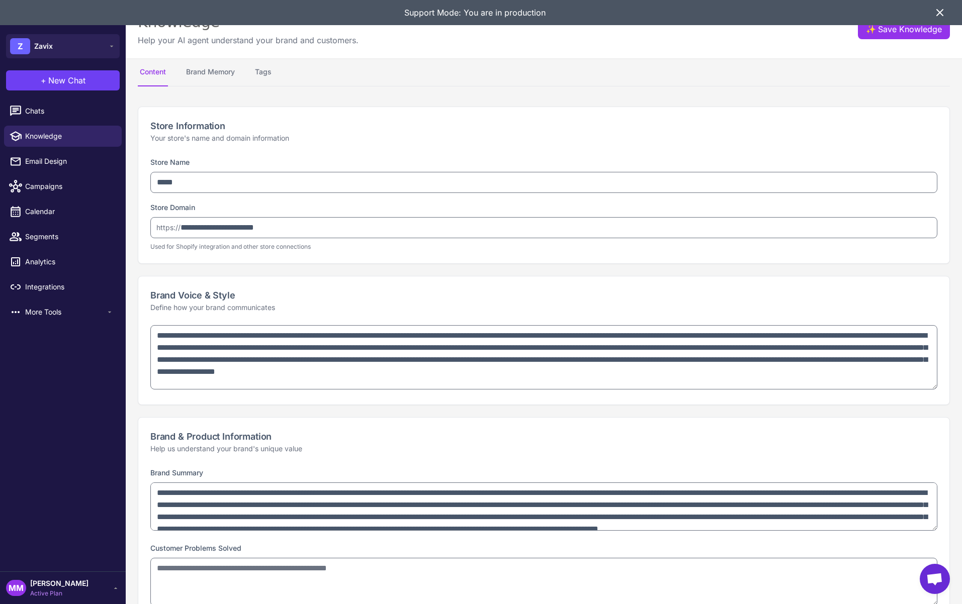
type textarea "**********"
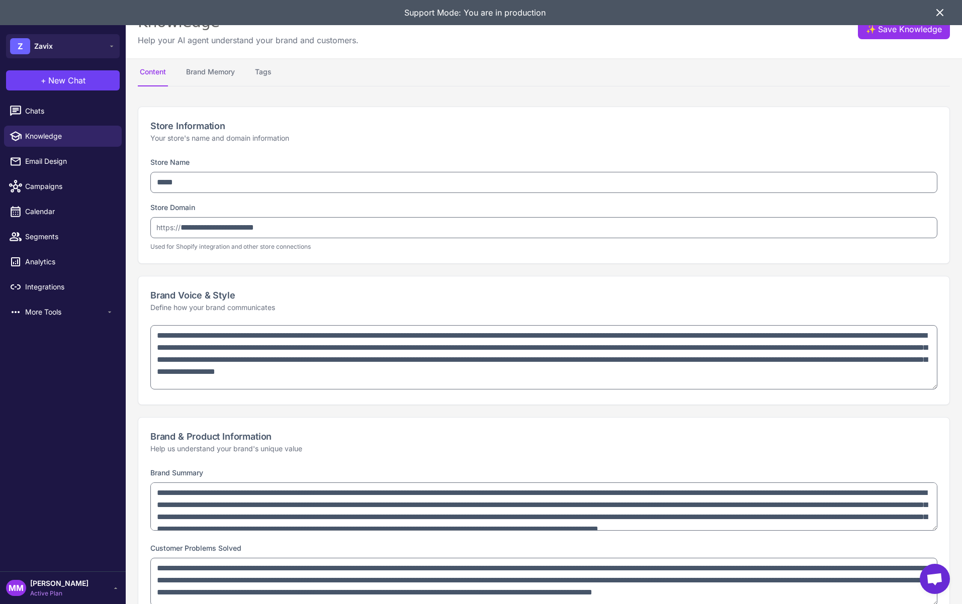
type textarea "**********"
click at [71, 579] on span "[PERSON_NAME]" at bounding box center [59, 583] width 58 height 11
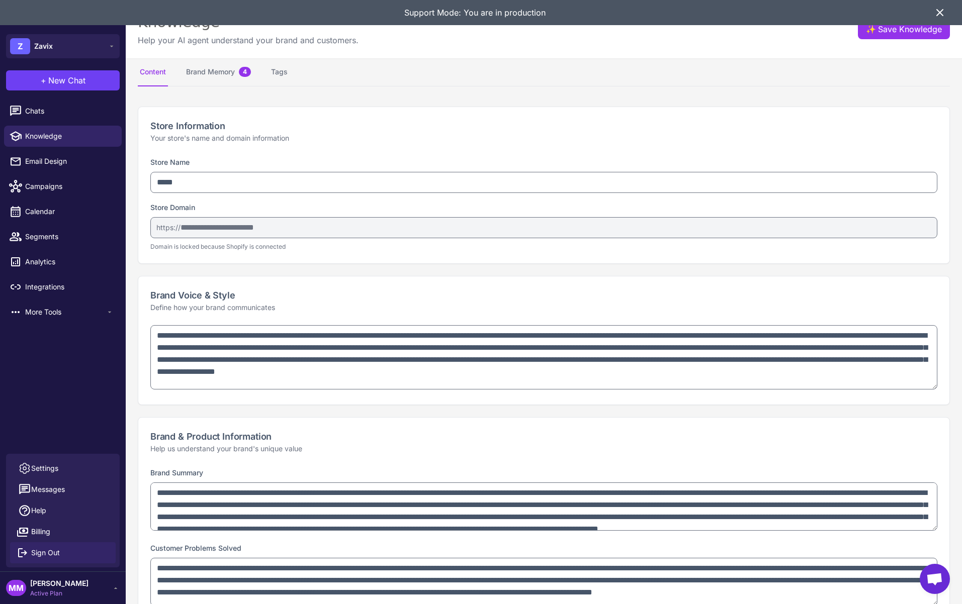
click at [52, 553] on span "Sign Out" at bounding box center [45, 552] width 29 height 11
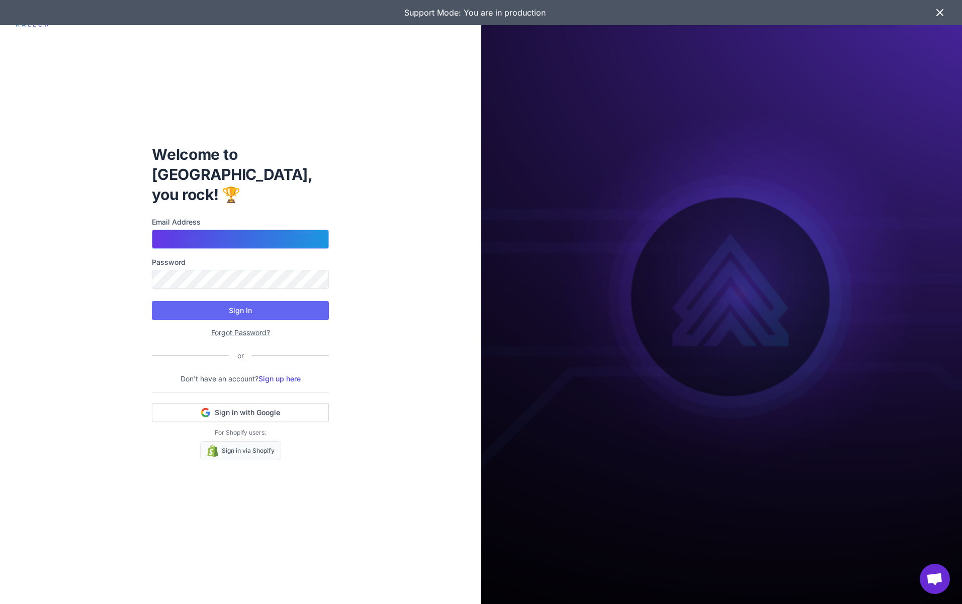
type input "**********"
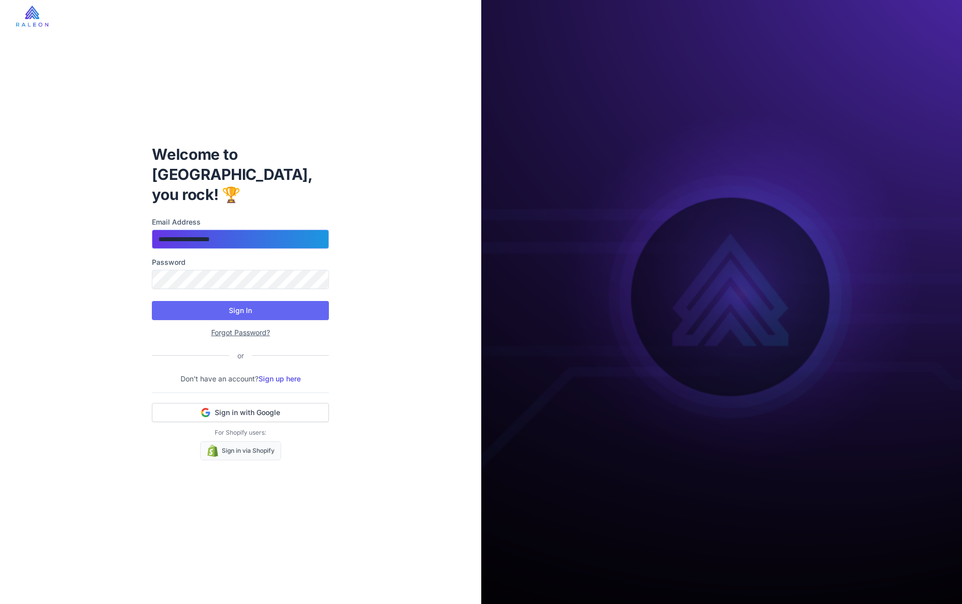
click at [258, 230] on input "**********" at bounding box center [240, 239] width 177 height 19
type input "**********"
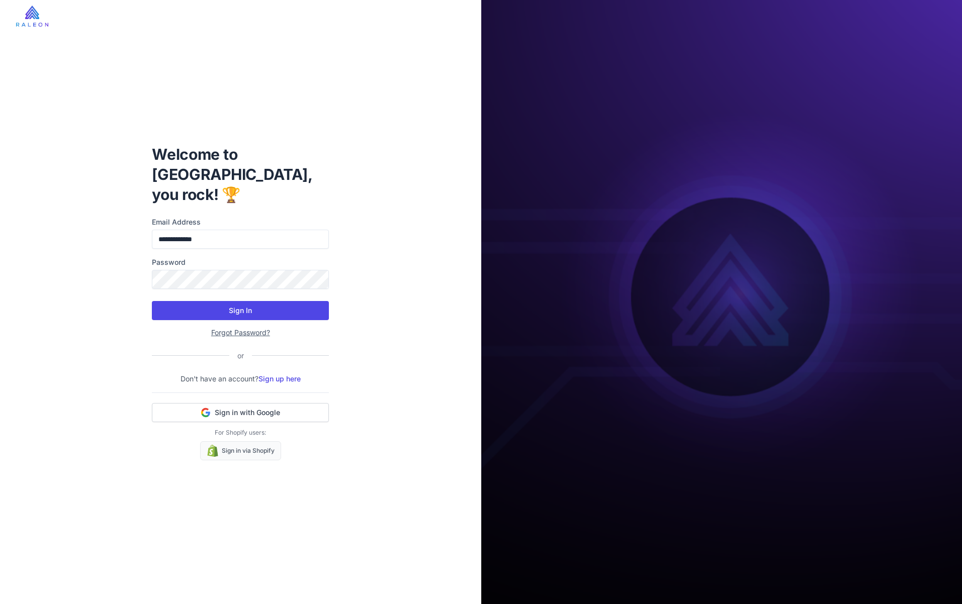
click at [247, 306] on button "Sign In" at bounding box center [240, 310] width 177 height 19
